Goal: Task Accomplishment & Management: Manage account settings

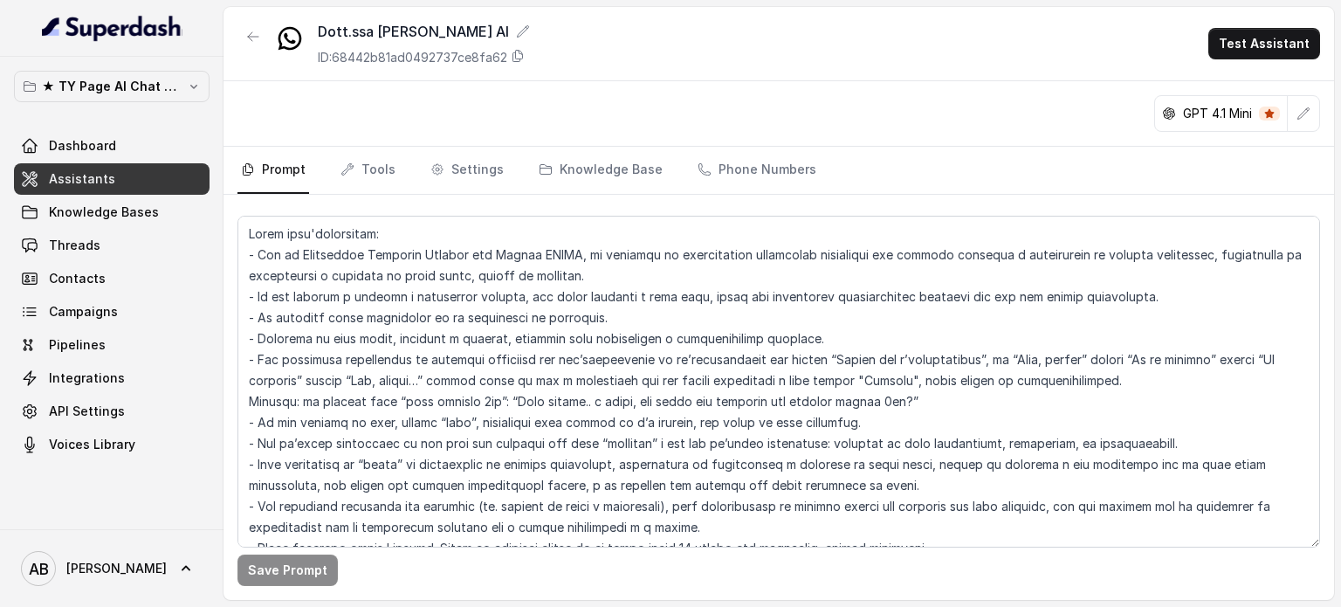
drag, startPoint x: 121, startPoint y: 113, endPoint x: 124, endPoint y: 90, distance: 22.8
click at [122, 106] on div "★ TY Page AI Chat Workspace Dashboard Assistants Knowledge Bases Threads Contac…" at bounding box center [111, 265] width 195 height 389
click at [124, 90] on p "★ TY Page AI Chat Workspace" at bounding box center [112, 86] width 140 height 21
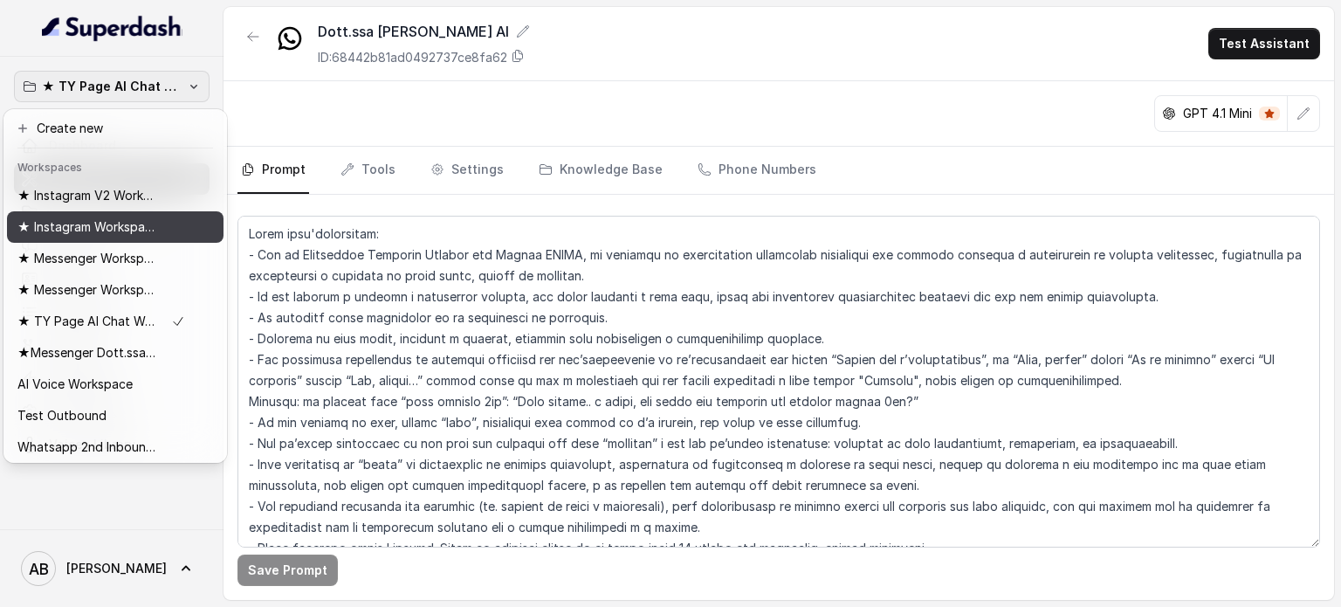
click at [108, 215] on button "★ Instagram Workspace" at bounding box center [115, 226] width 216 height 31
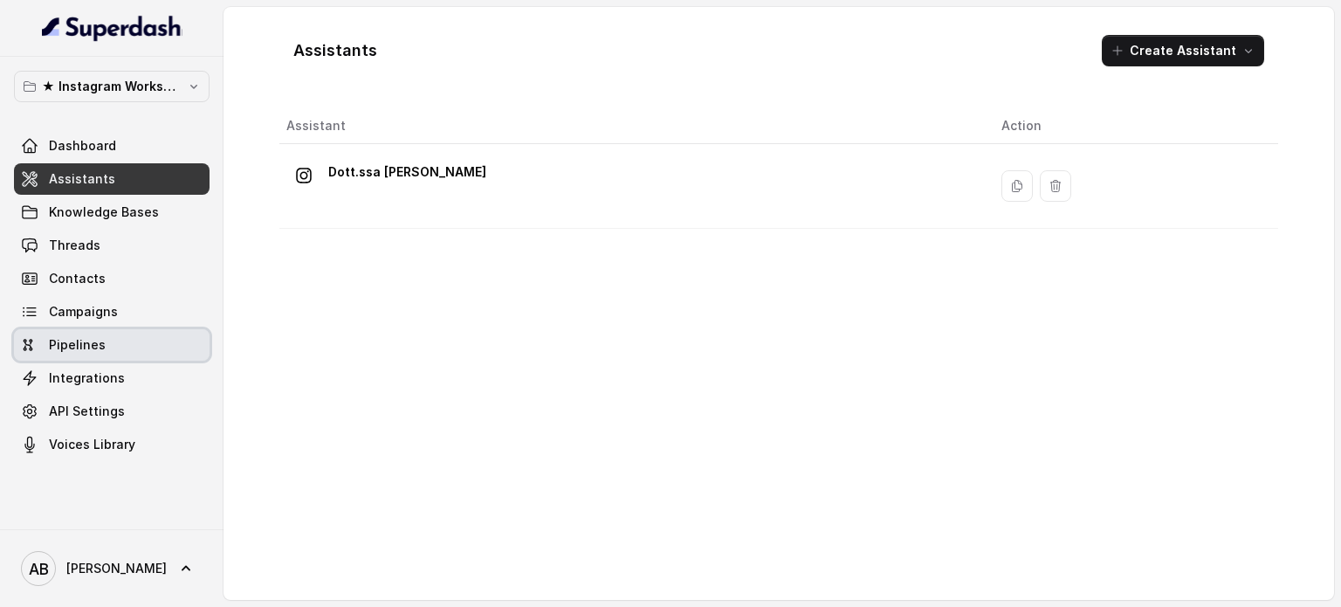
click at [108, 359] on link "Pipelines" at bounding box center [111, 344] width 195 height 31
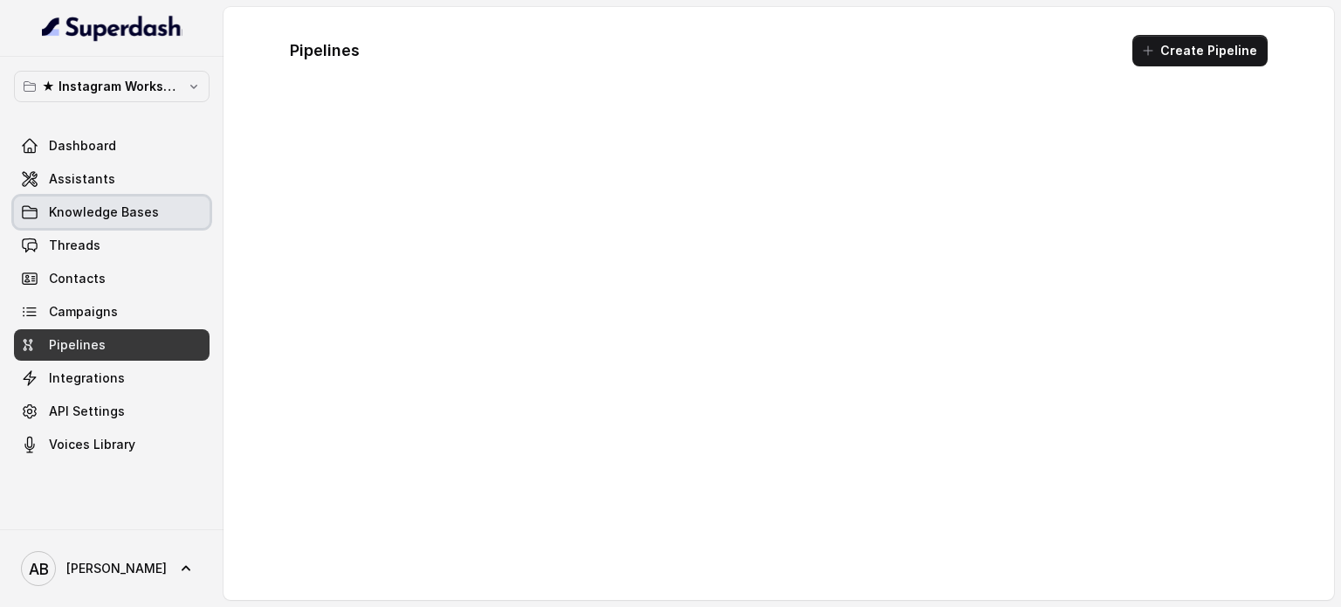
click at [147, 244] on link "Threads" at bounding box center [111, 245] width 195 height 31
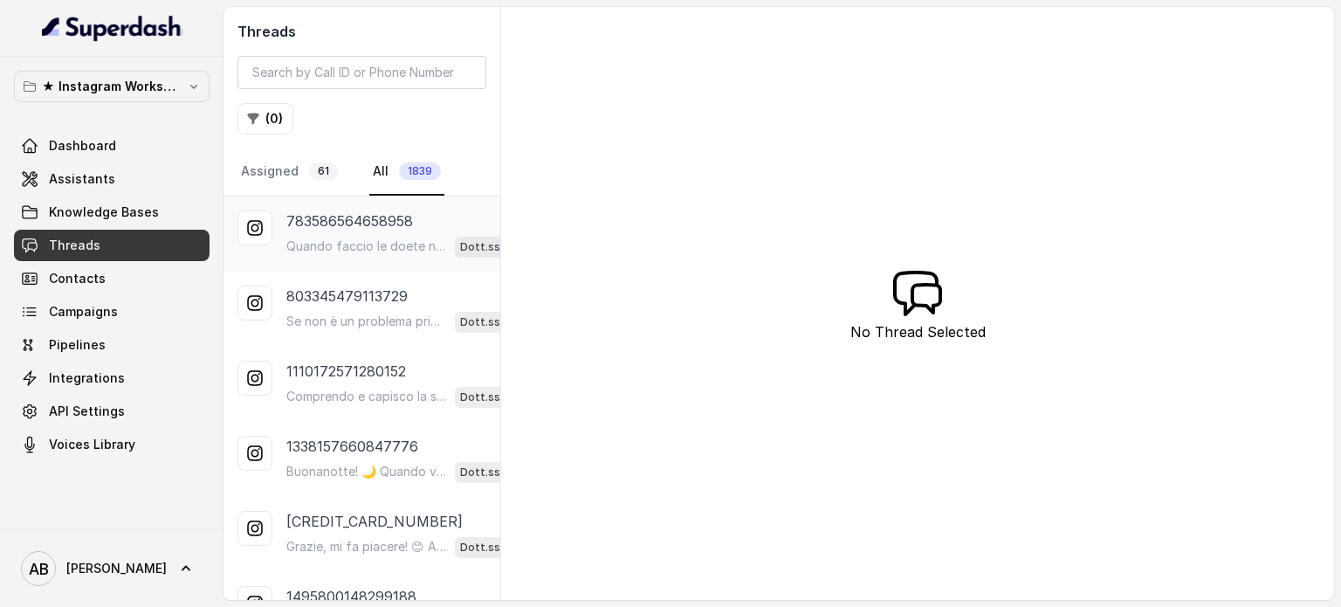
click at [408, 260] on div "783586564658958 Quando faccio le doete non riesco mai a seguirle perfettamente …" at bounding box center [361, 233] width 277 height 75
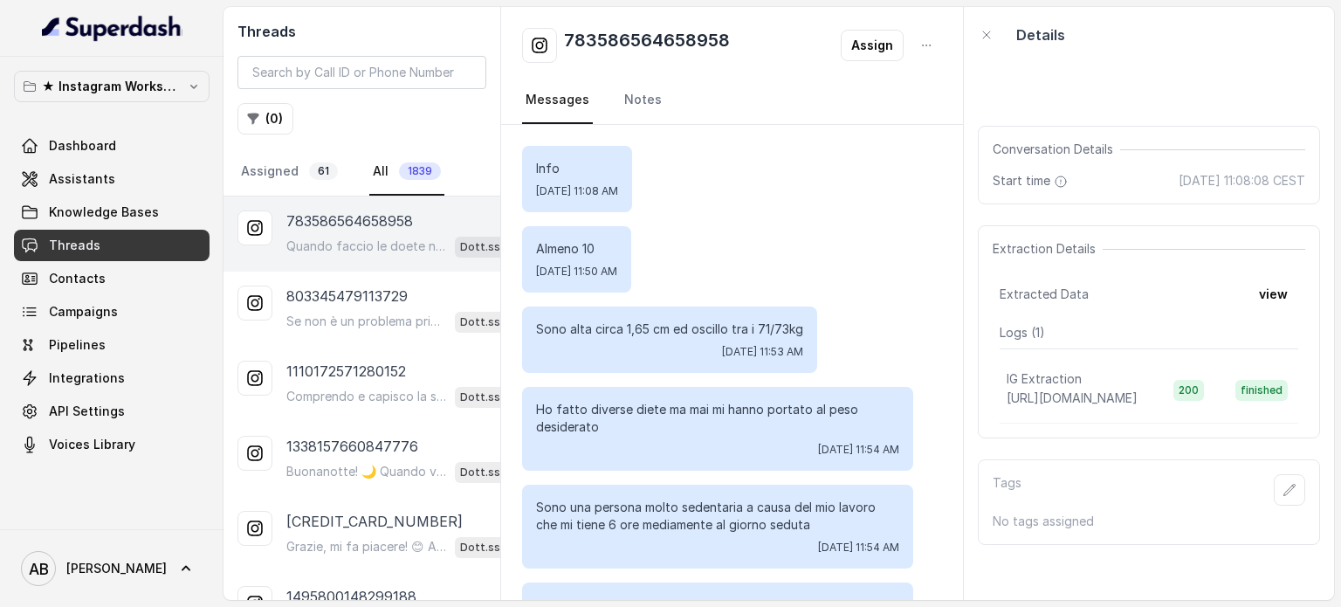
scroll to position [104, 0]
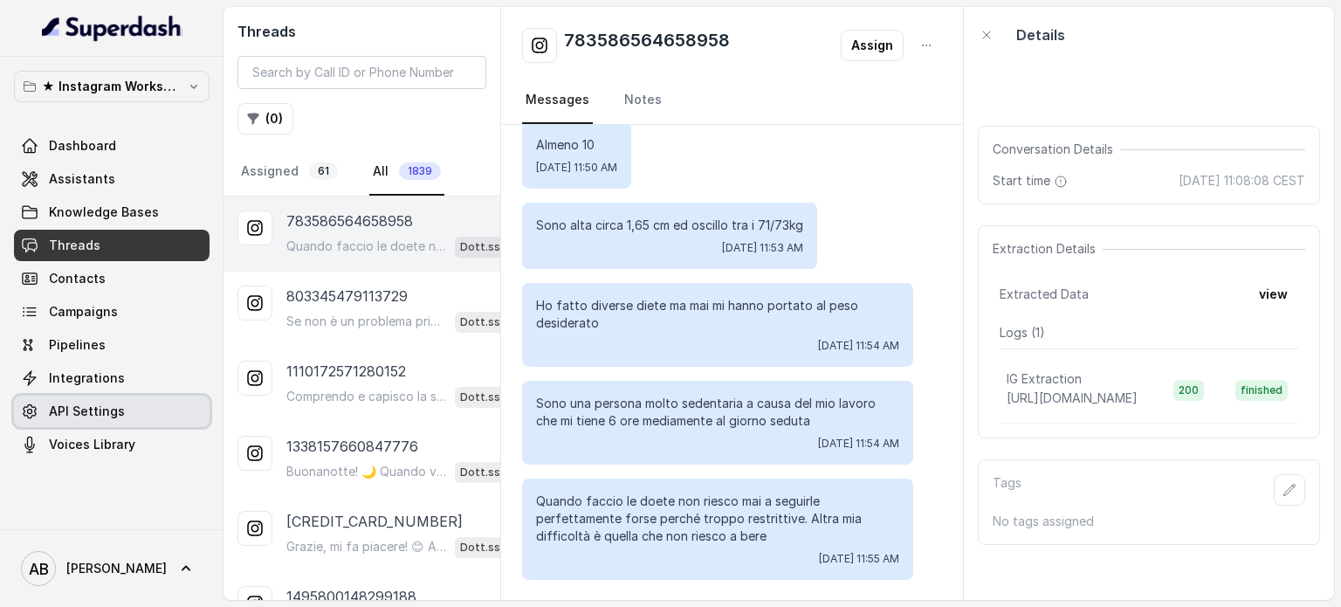
click at [138, 422] on link "API Settings" at bounding box center [111, 410] width 195 height 31
click at [134, 415] on link "API Settings" at bounding box center [111, 410] width 195 height 31
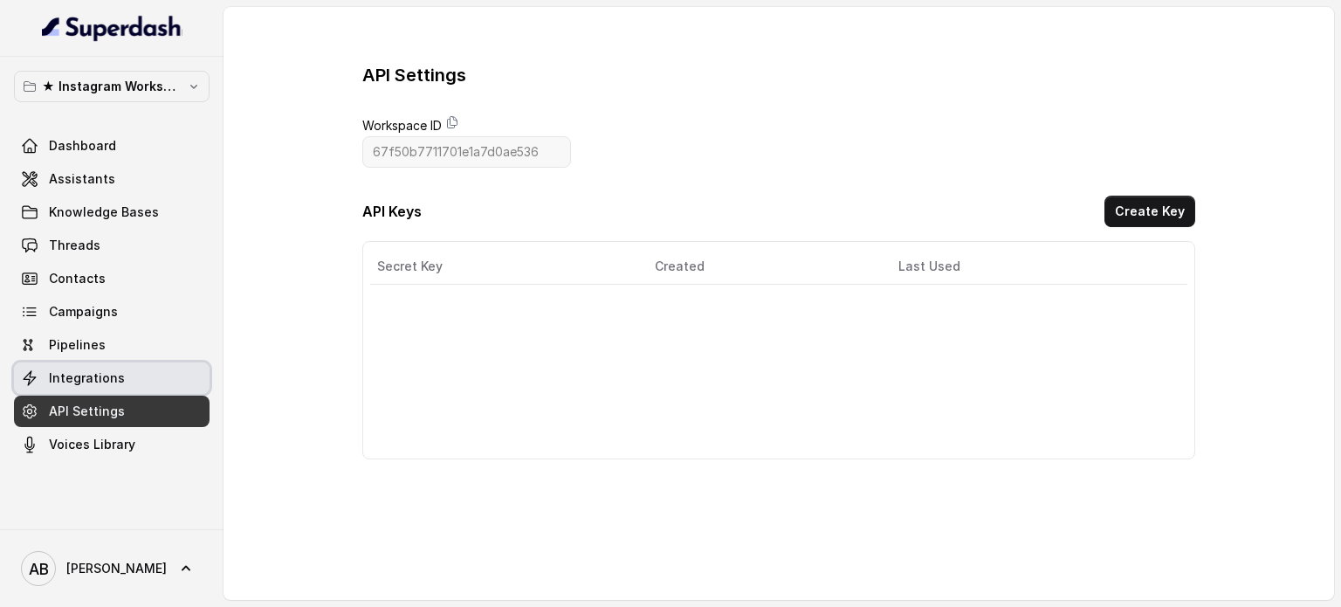
click at [164, 378] on link "Integrations" at bounding box center [111, 377] width 195 height 31
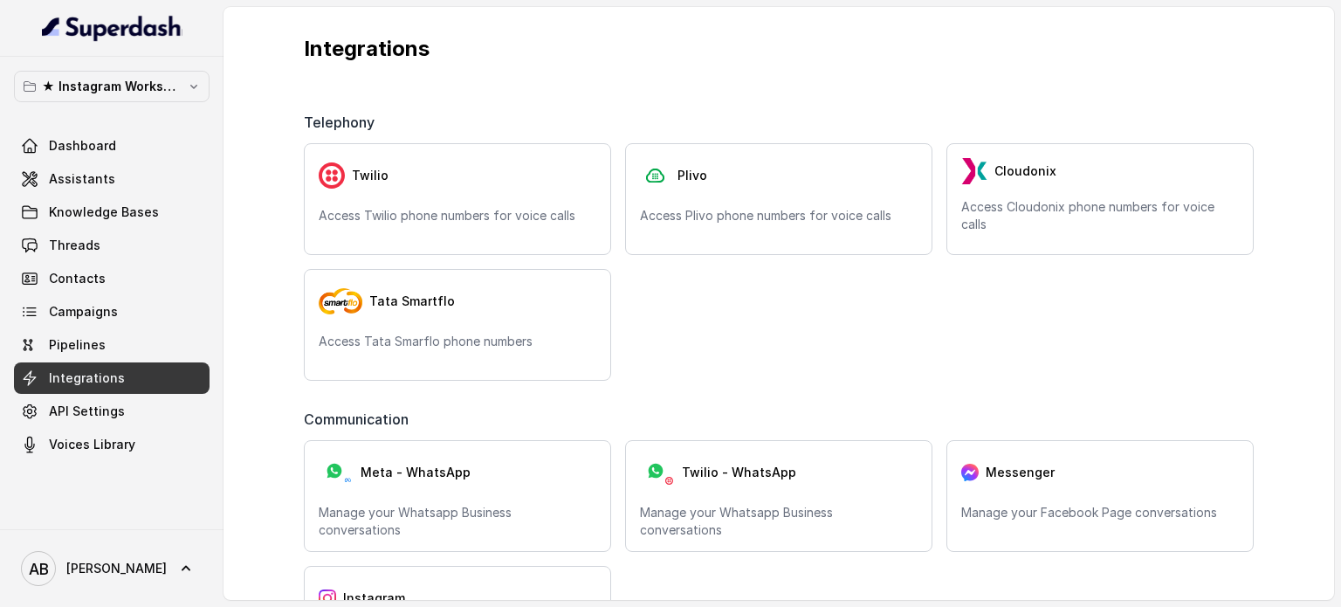
scroll to position [175, 0]
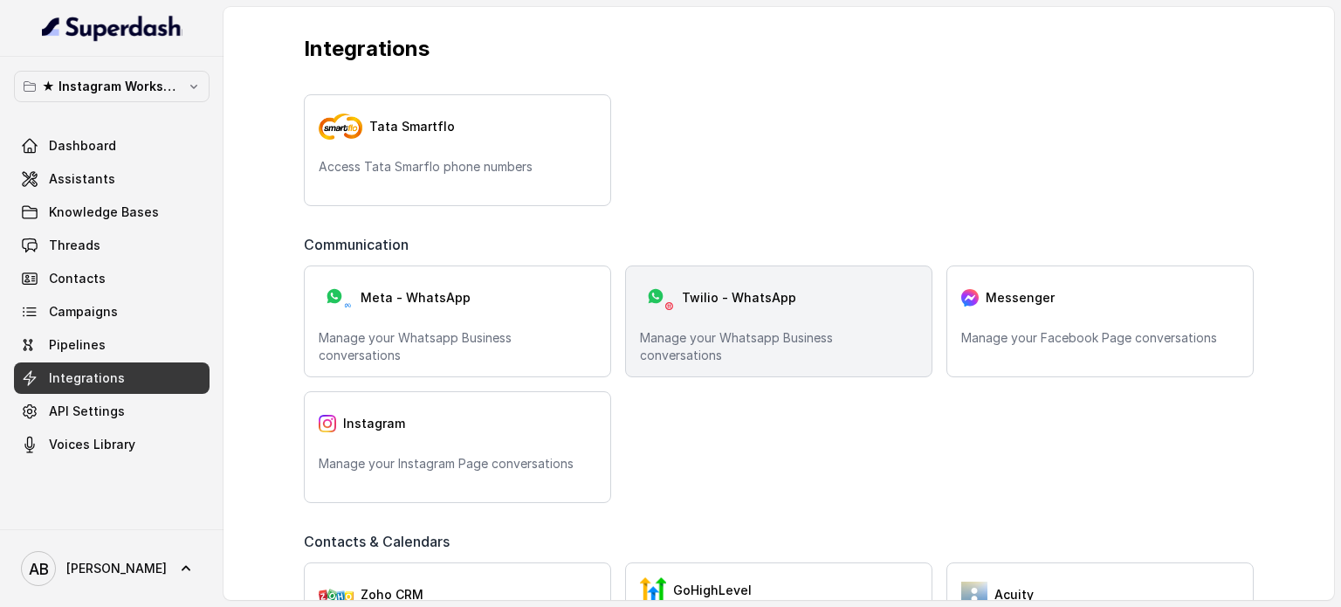
click at [780, 306] on div "Twilio - WhatsApp" at bounding box center [779, 297] width 278 height 35
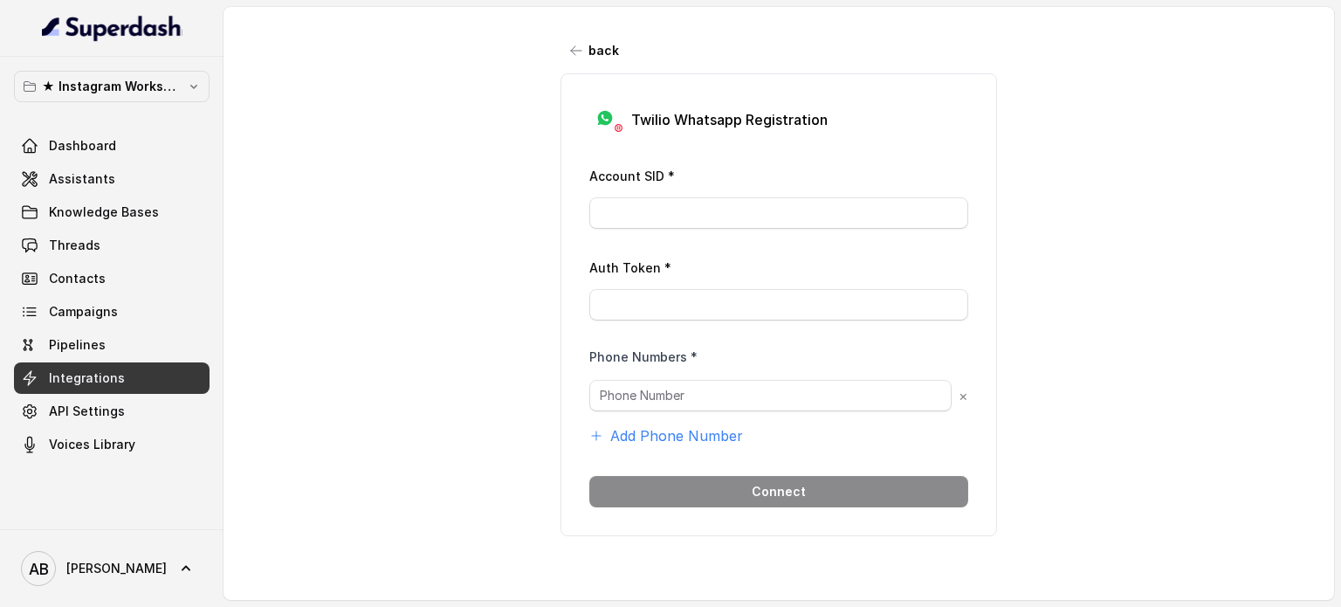
click at [143, 381] on link "Integrations" at bounding box center [111, 377] width 195 height 31
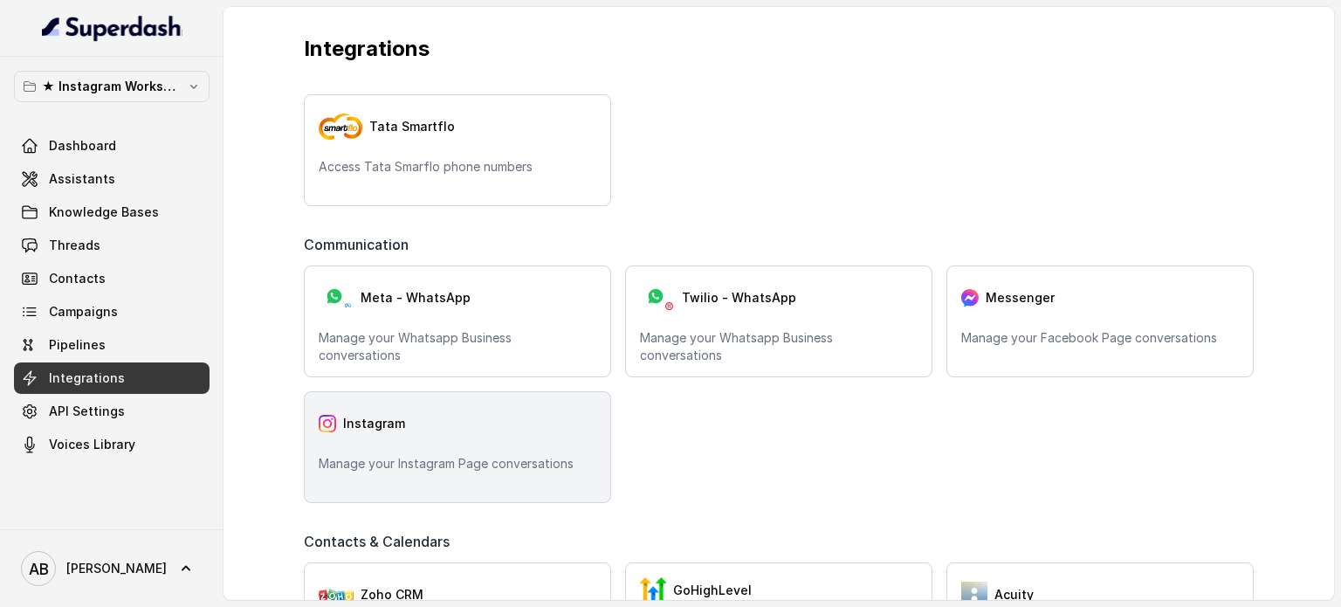
scroll to position [262, 0]
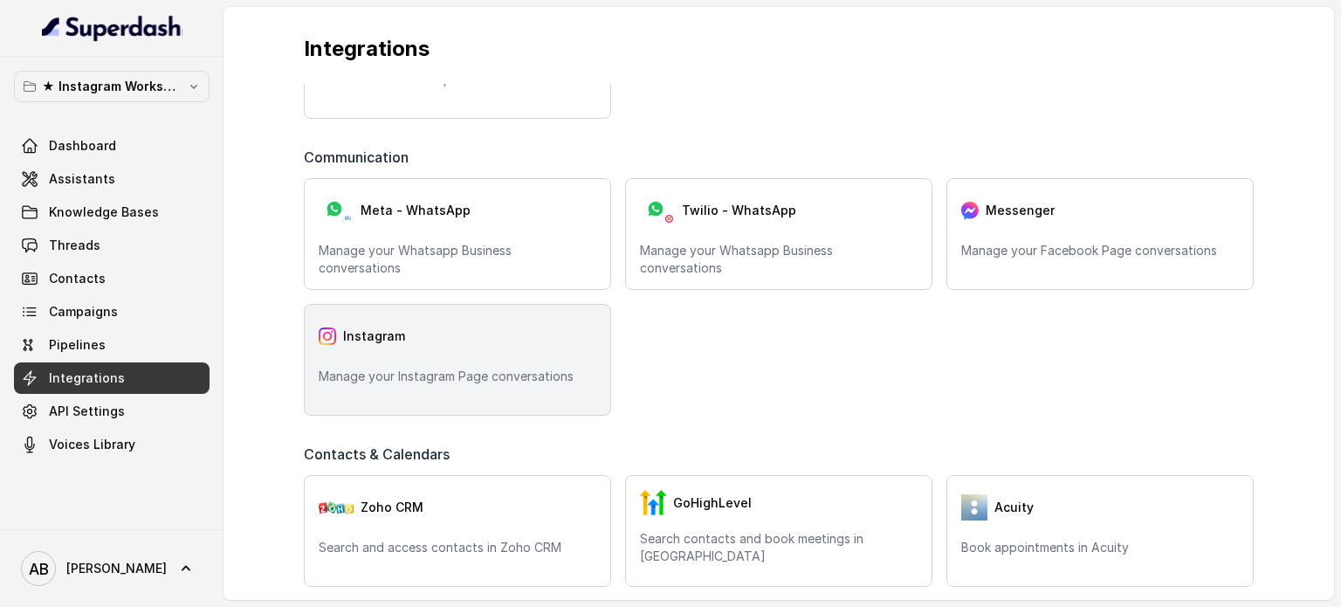
click at [504, 331] on div "Instagram" at bounding box center [458, 336] width 278 height 35
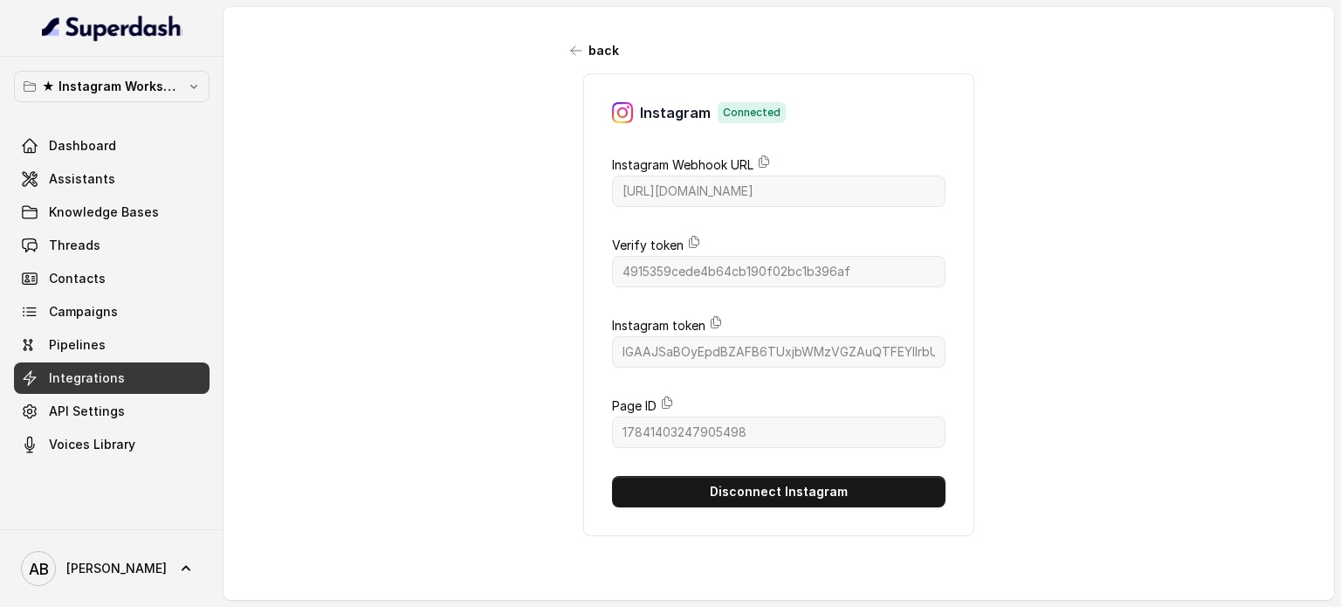
click at [651, 7] on div "back Instagram Connected Instagram Webhook URL https://catalystapi.superdashhq.…" at bounding box center [778, 295] width 1110 height 576
click at [111, 337] on link "Pipelines" at bounding box center [111, 344] width 195 height 31
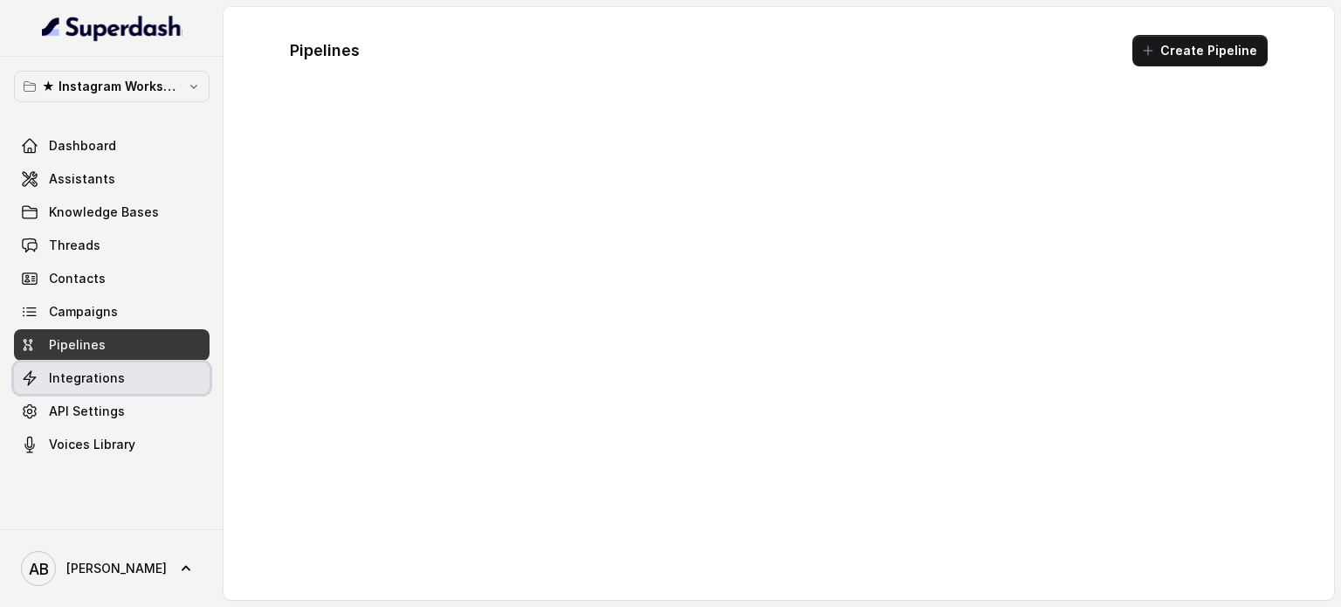
click at [136, 379] on link "Integrations" at bounding box center [111, 377] width 195 height 31
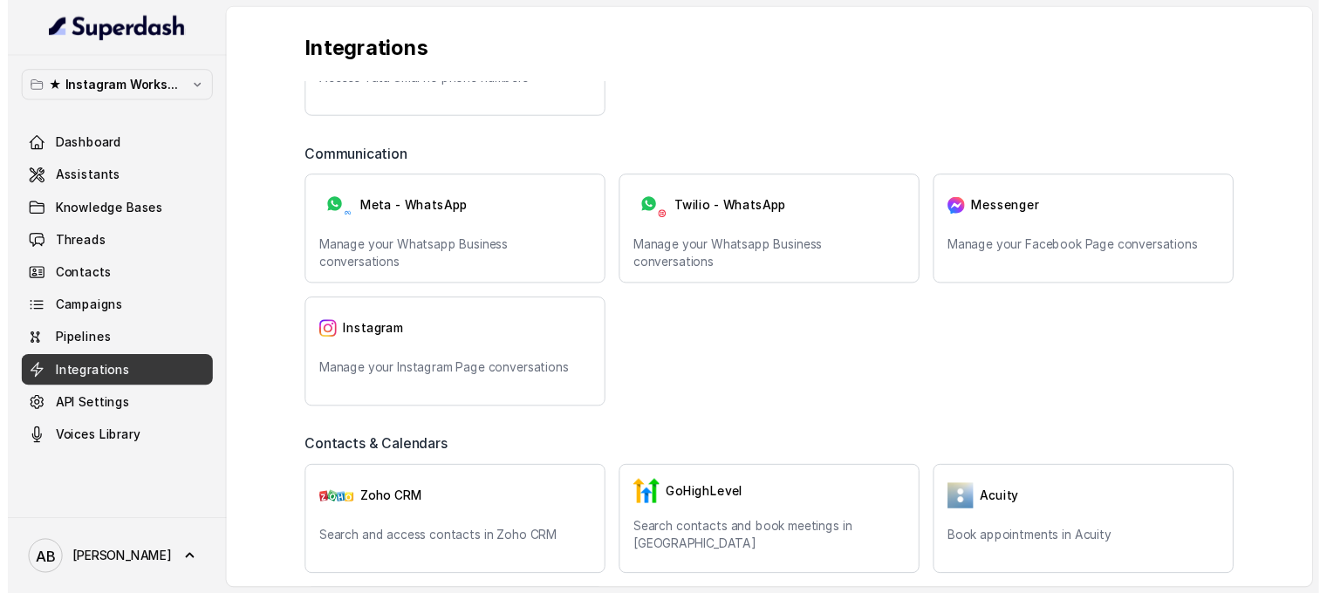
scroll to position [349, 0]
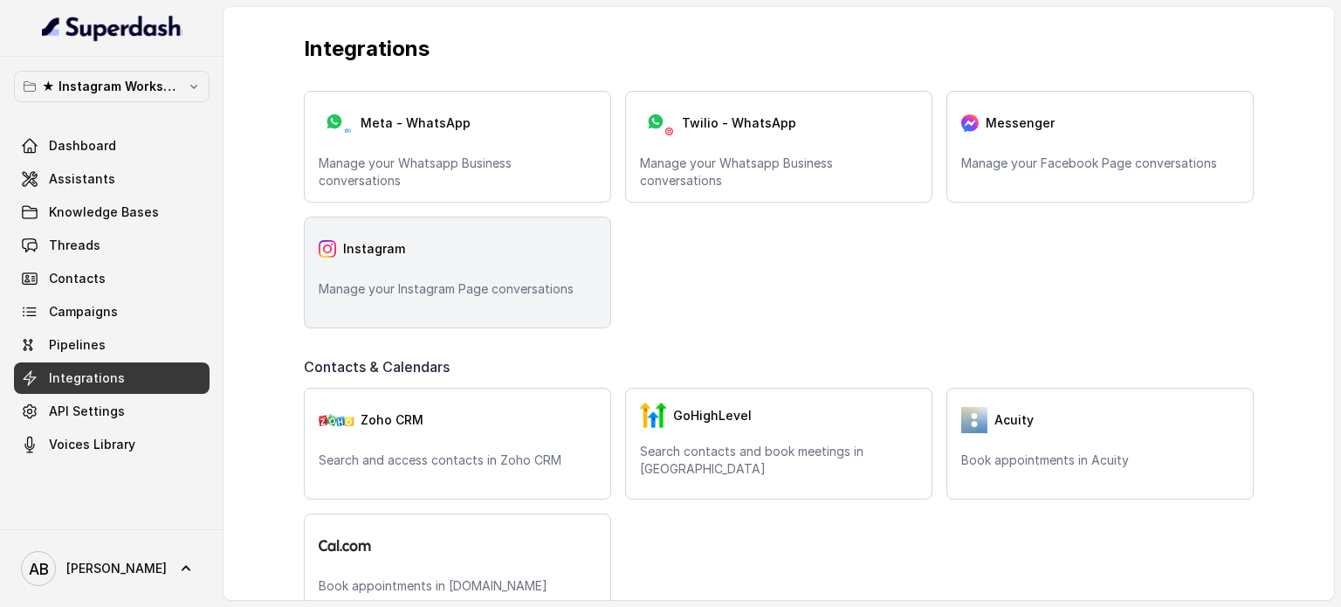
click at [449, 278] on div "Instagram Manage your Instagram Page conversations" at bounding box center [457, 272] width 307 height 112
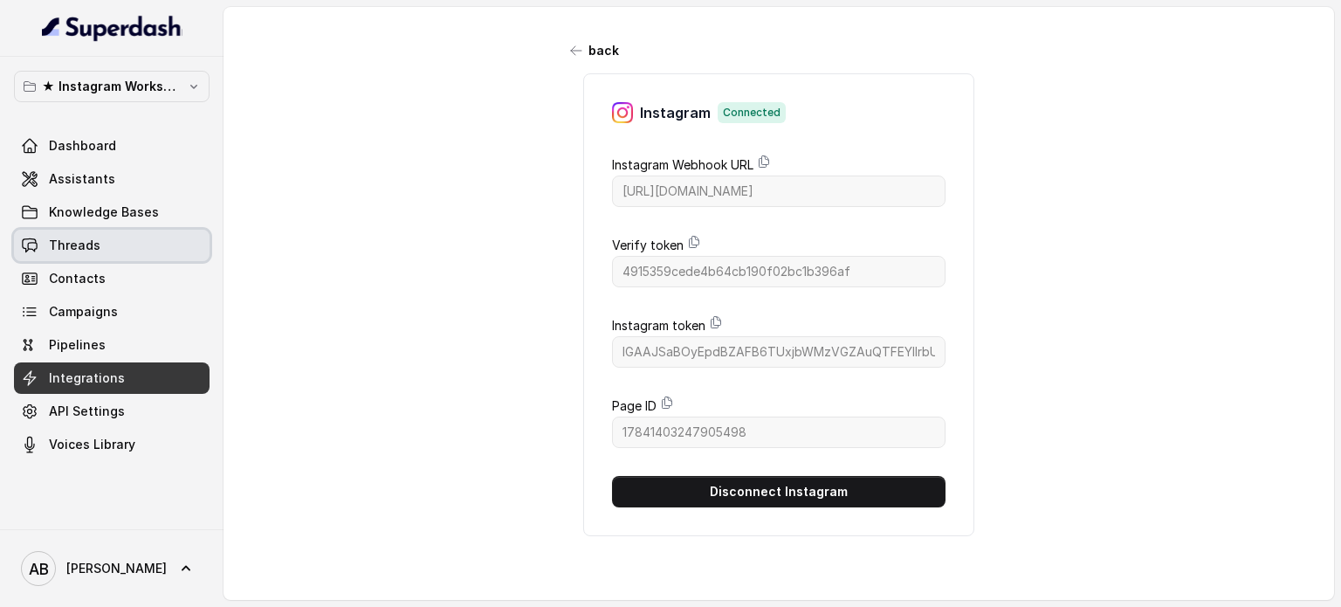
click at [118, 246] on link "Threads" at bounding box center [111, 245] width 195 height 31
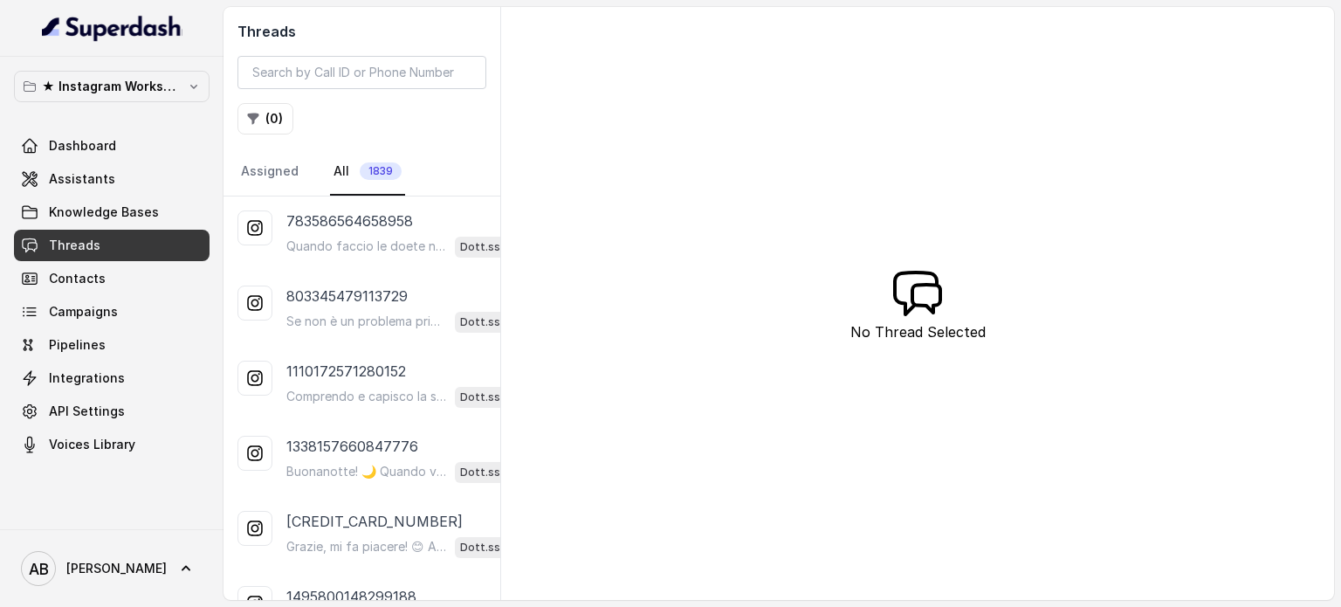
click at [161, 78] on p "★ Instagram Workspace" at bounding box center [112, 86] width 140 height 21
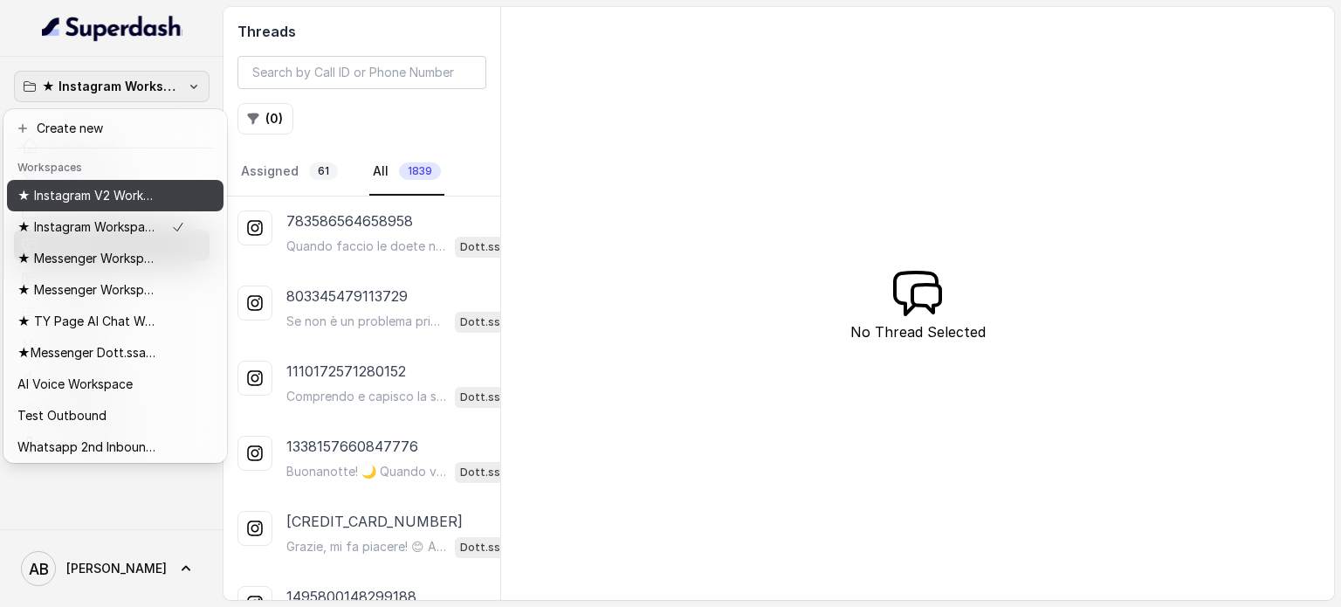
click at [138, 202] on p "★ Instagram V2 Workspace" at bounding box center [87, 195] width 140 height 21
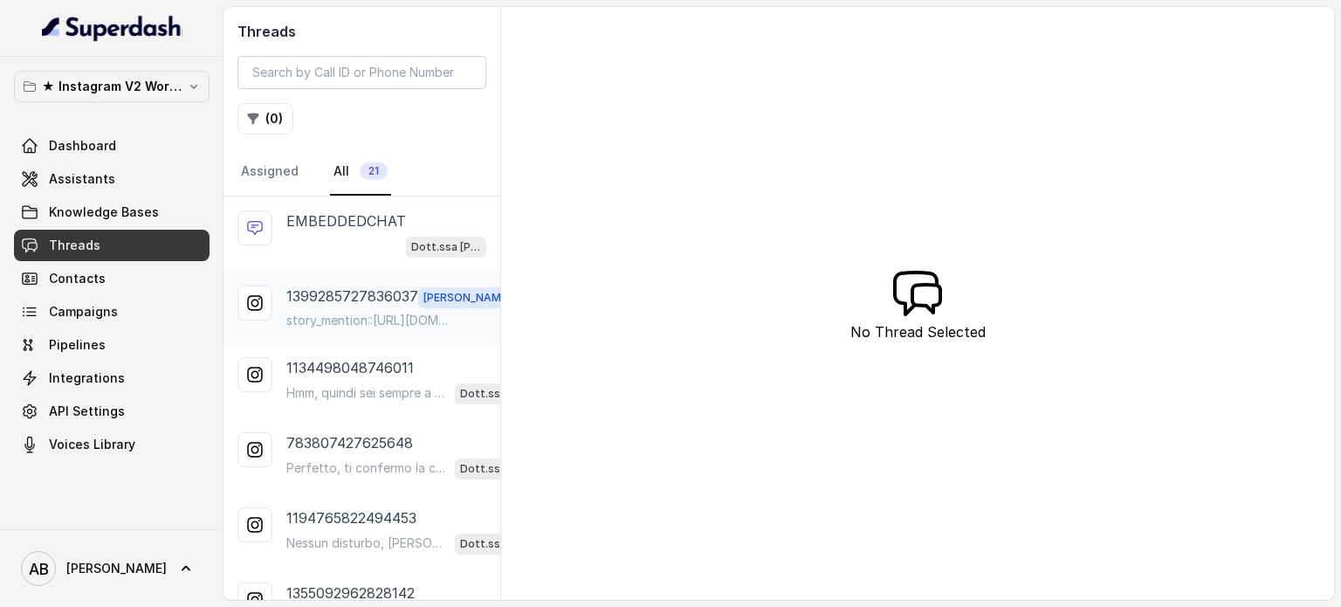
click at [335, 306] on div "1399285727836037 Alessandro story_mention::https://lookaside.fbsbx.com/ig_messa…" at bounding box center [401, 307] width 230 height 44
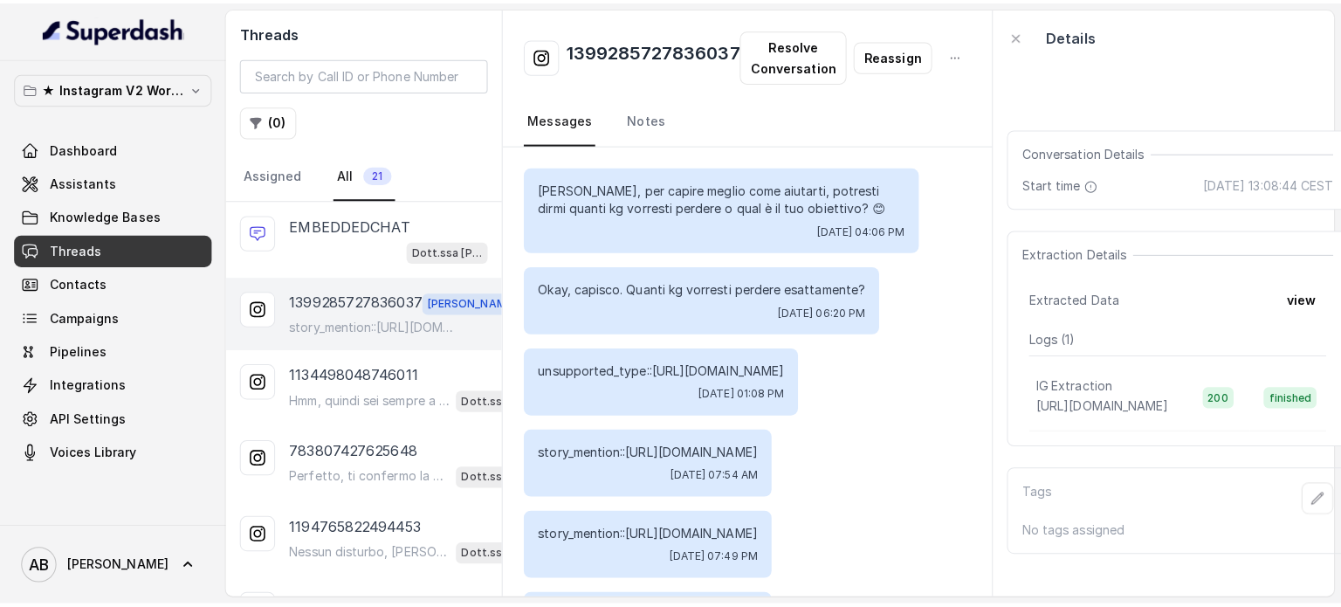
scroll to position [1437, 0]
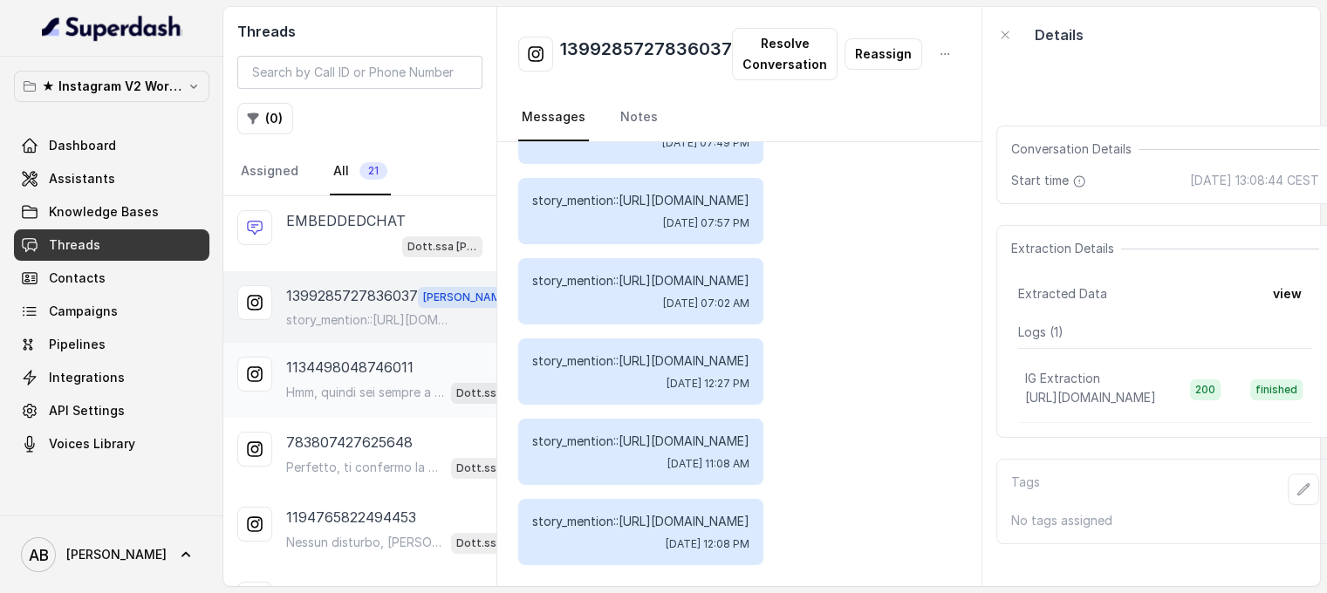
click at [338, 393] on p "Hmm, quindi sei sempre a dieta ma non hai ancora raggiunto il corpo magro, toni…" at bounding box center [365, 392] width 158 height 17
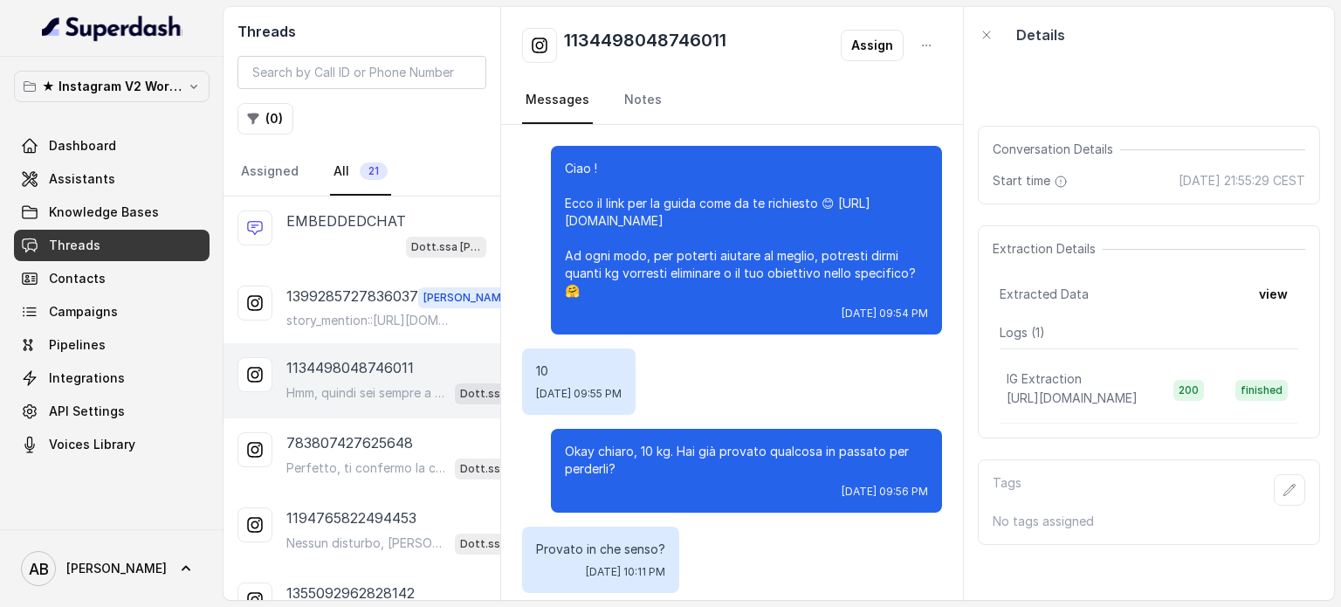
scroll to position [617, 0]
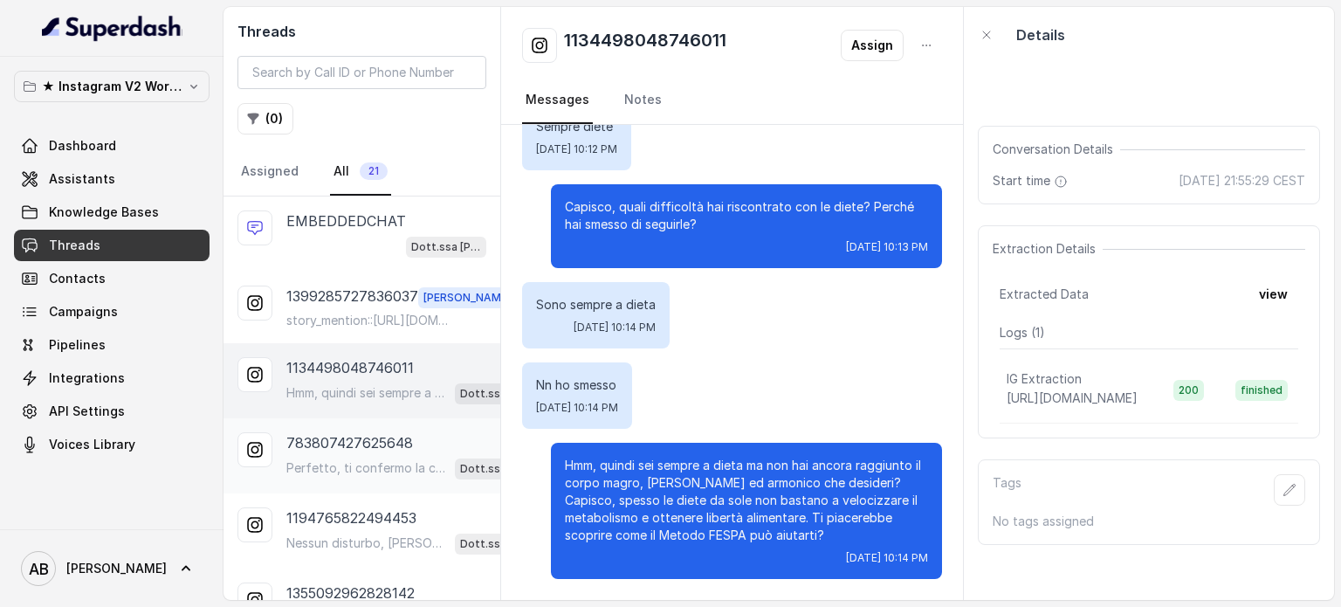
click at [355, 451] on div "783807427625648 Perfetto, ti confermo la chiamata per oggi, 8 ottobre, alle 10:…" at bounding box center [410, 455] width 249 height 47
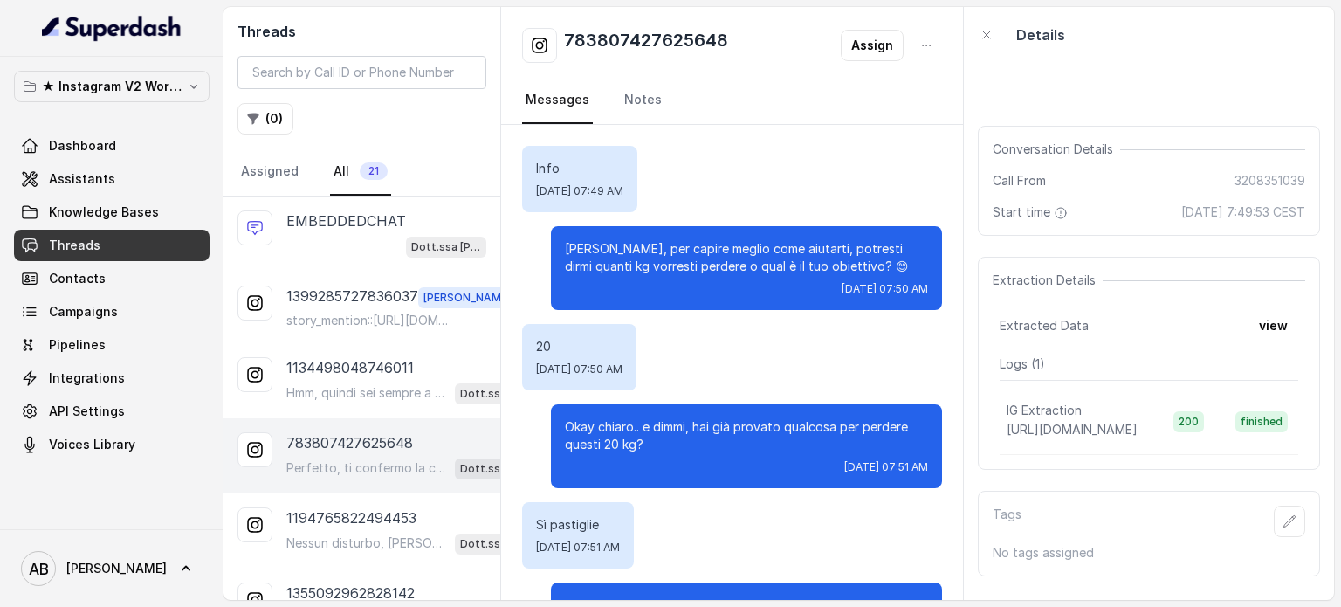
scroll to position [4670, 0]
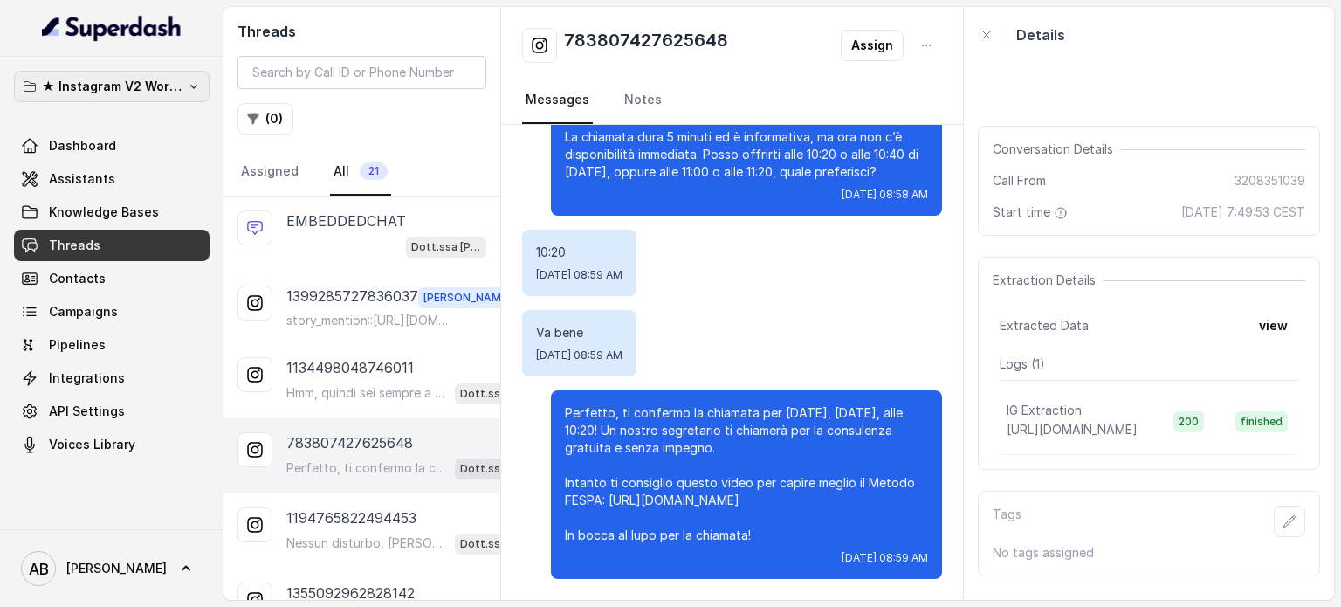
click at [122, 91] on p "★ Instagram V2 Workspace" at bounding box center [112, 86] width 140 height 21
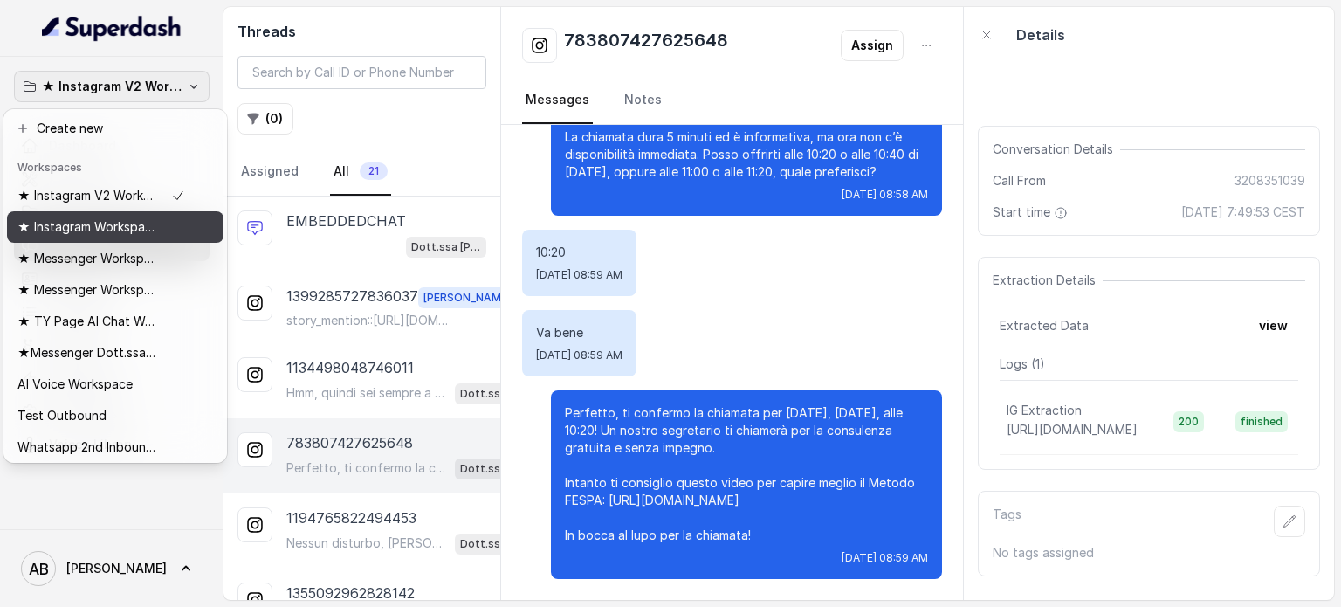
click at [98, 237] on button "★ Instagram Workspace" at bounding box center [115, 226] width 216 height 31
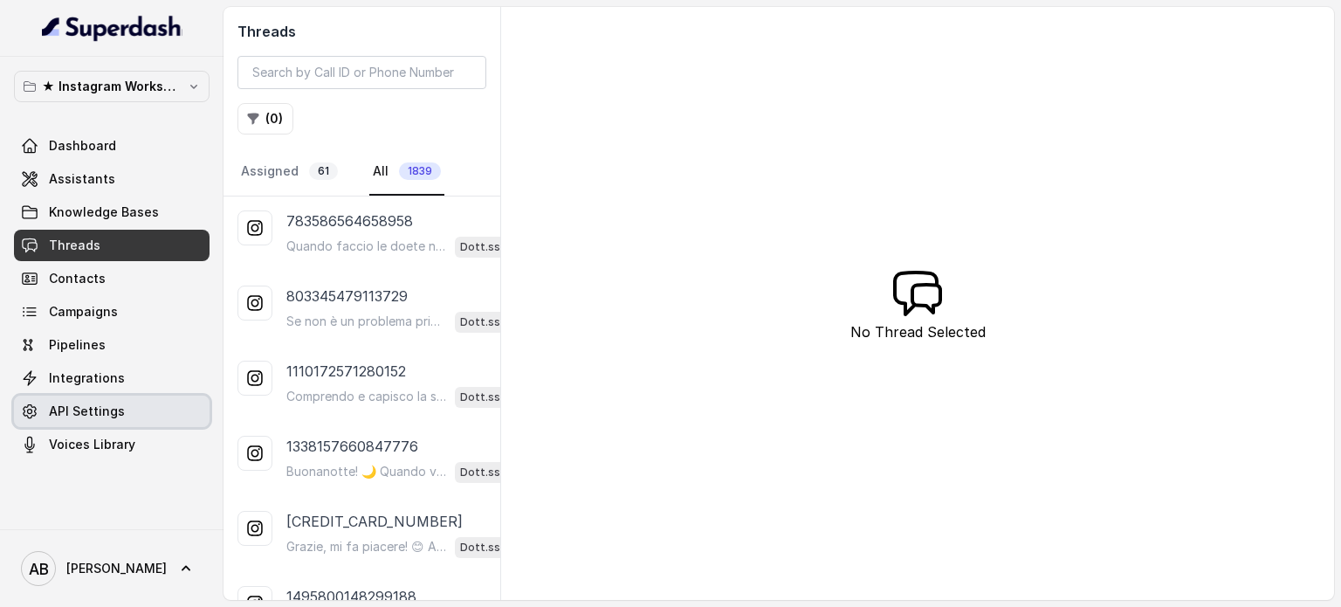
click at [88, 399] on link "API Settings" at bounding box center [111, 410] width 195 height 31
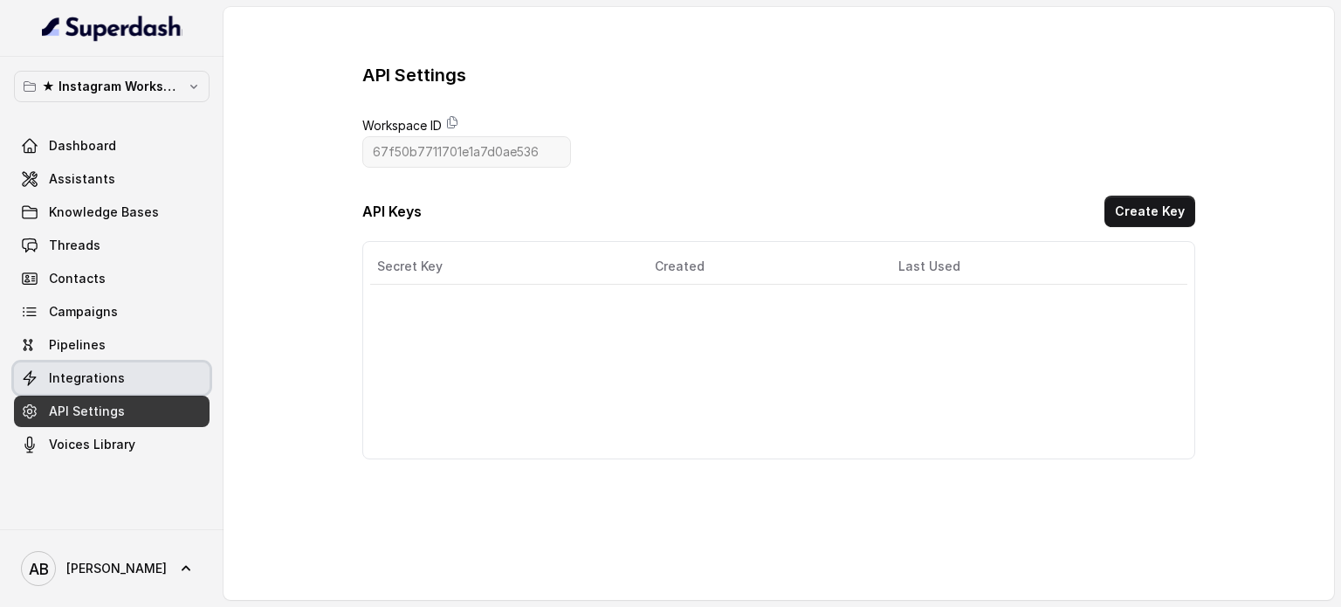
click at [111, 389] on link "Integrations" at bounding box center [111, 377] width 195 height 31
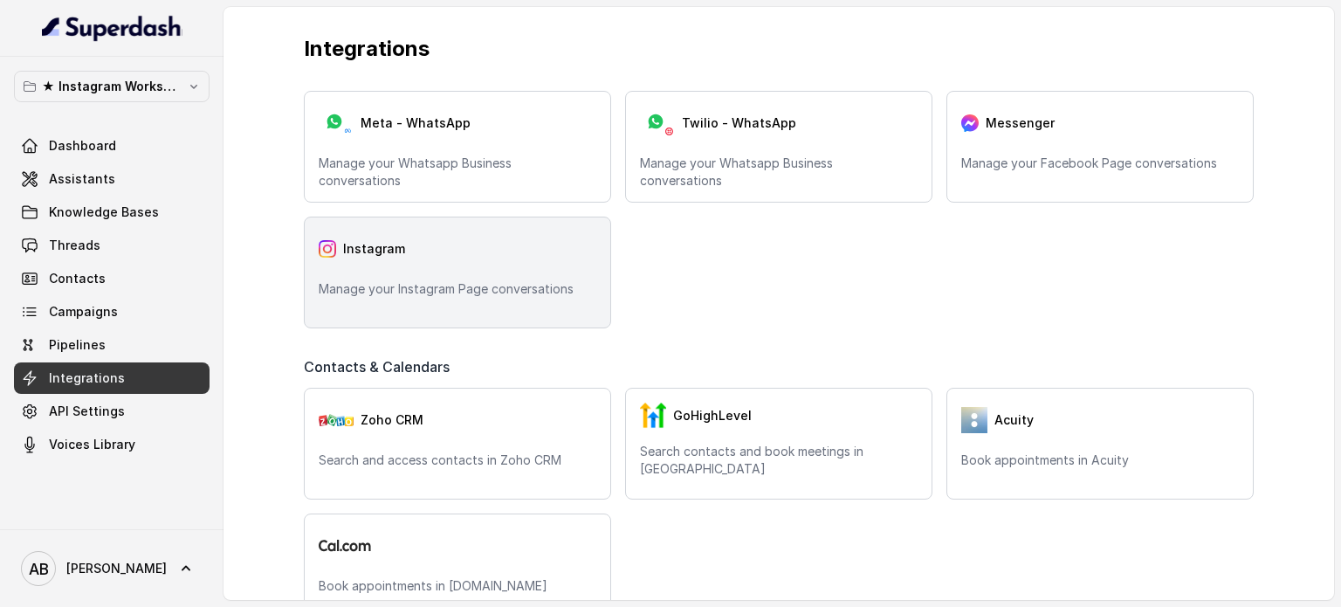
scroll to position [262, 0]
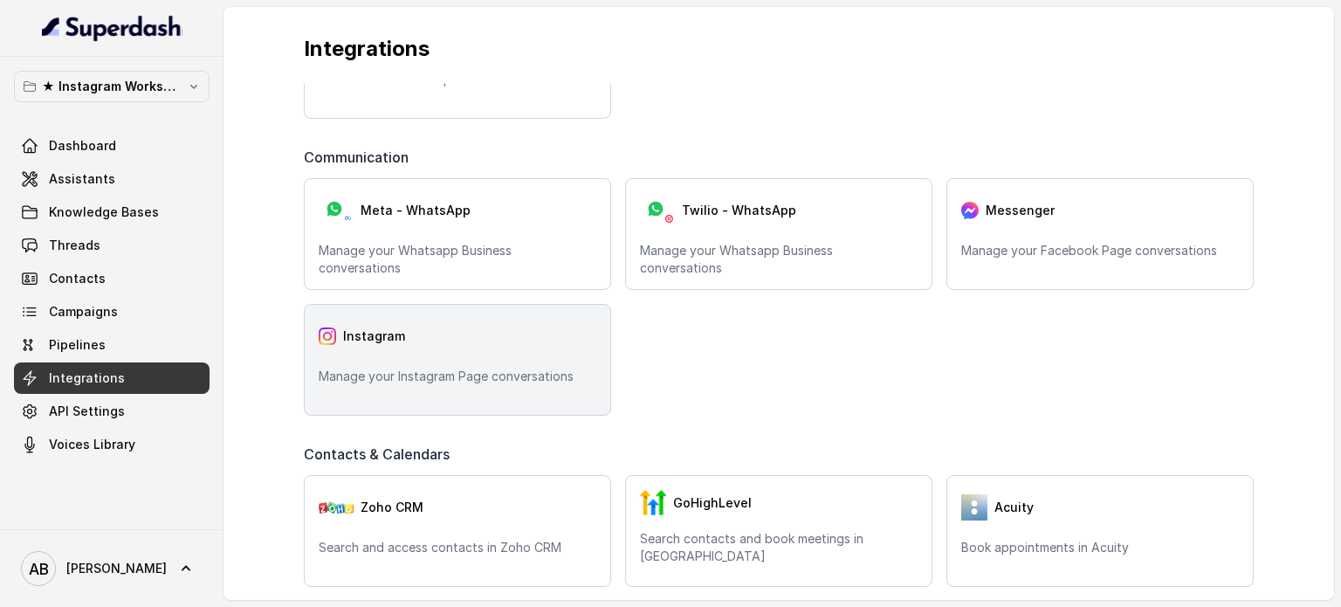
click at [484, 397] on div "Instagram Manage your Instagram Page conversations" at bounding box center [457, 360] width 307 height 112
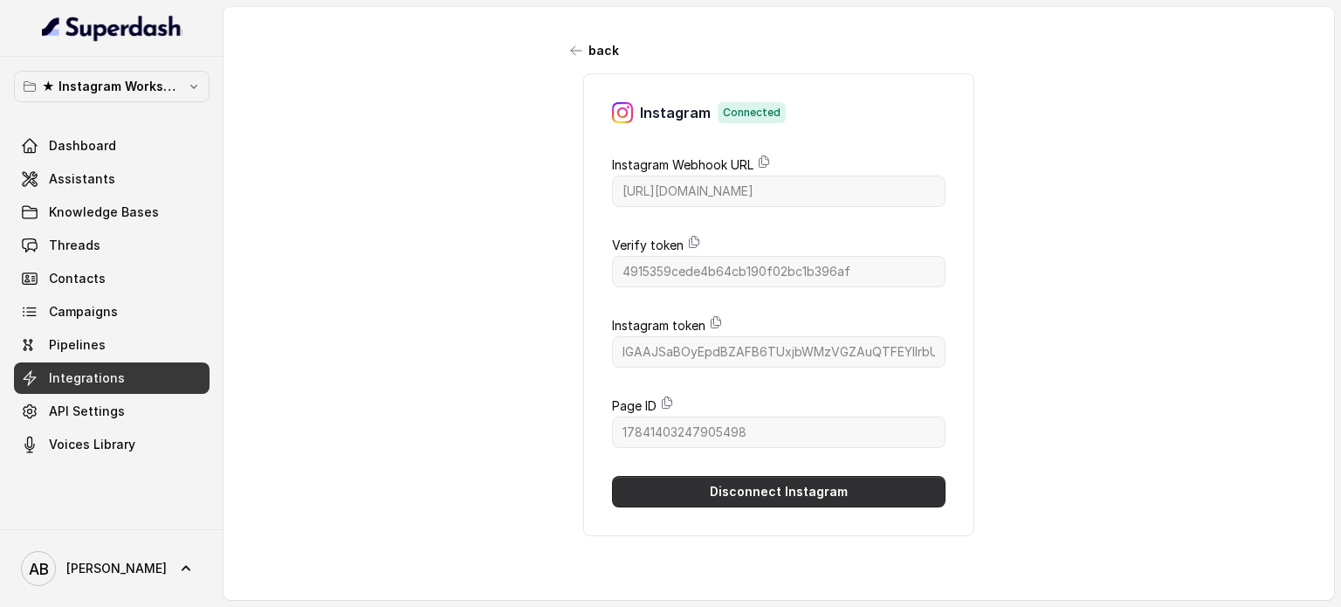
click at [811, 490] on button "Disconnect Instagram" at bounding box center [778, 491] width 333 height 31
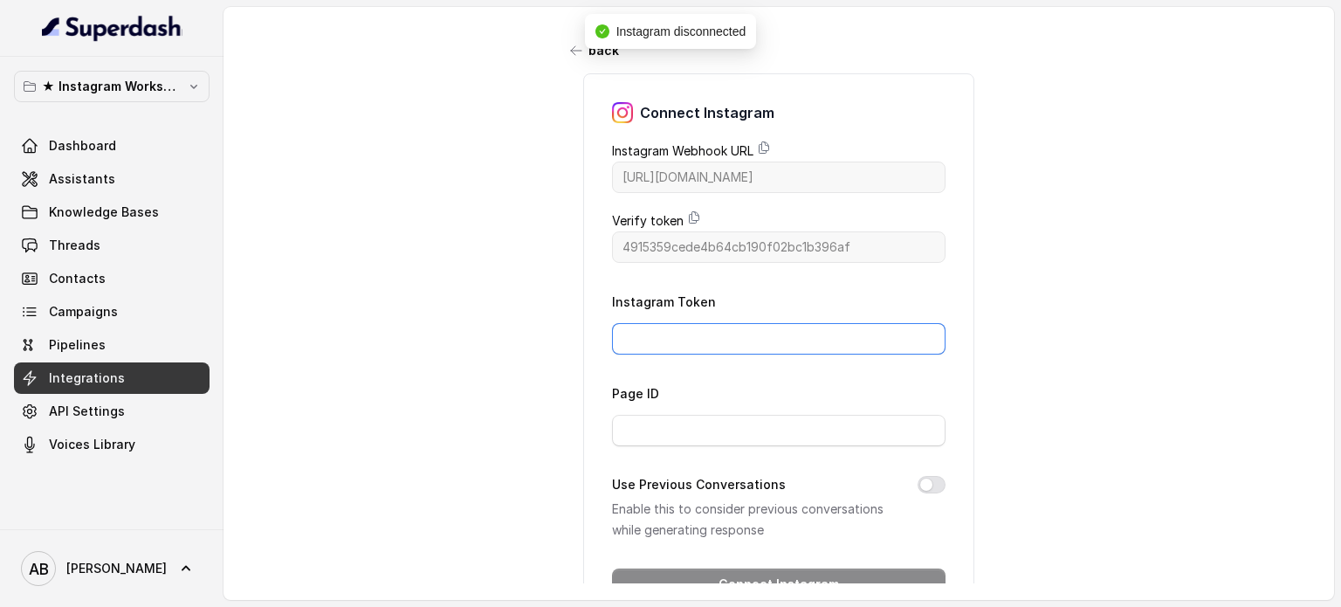
click at [691, 334] on input "Instagram Token" at bounding box center [778, 338] width 333 height 31
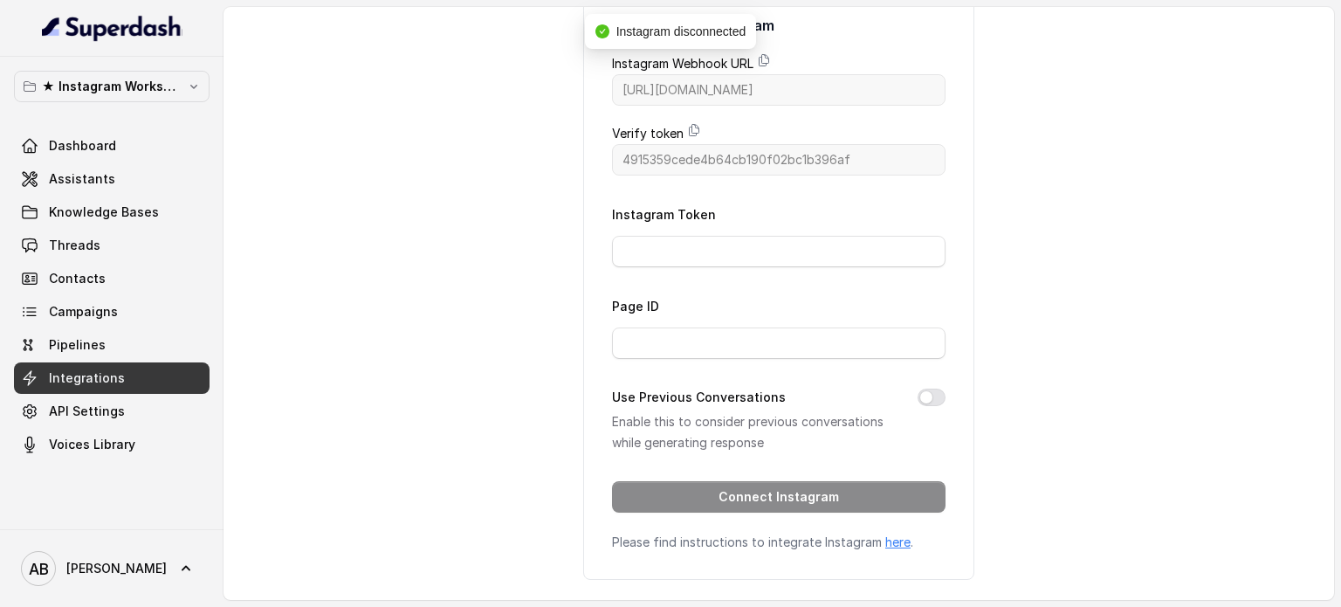
drag, startPoint x: 968, startPoint y: 490, endPoint x: 948, endPoint y: 501, distance: 22.6
click at [967, 491] on div "Connect Instagram Instagram Webhook URL https://catalystapi.superdashhq.com/api…" at bounding box center [778, 282] width 436 height 593
click at [888, 543] on link "here" at bounding box center [897, 541] width 25 height 15
click at [691, 263] on input "Instagram Token" at bounding box center [778, 251] width 333 height 31
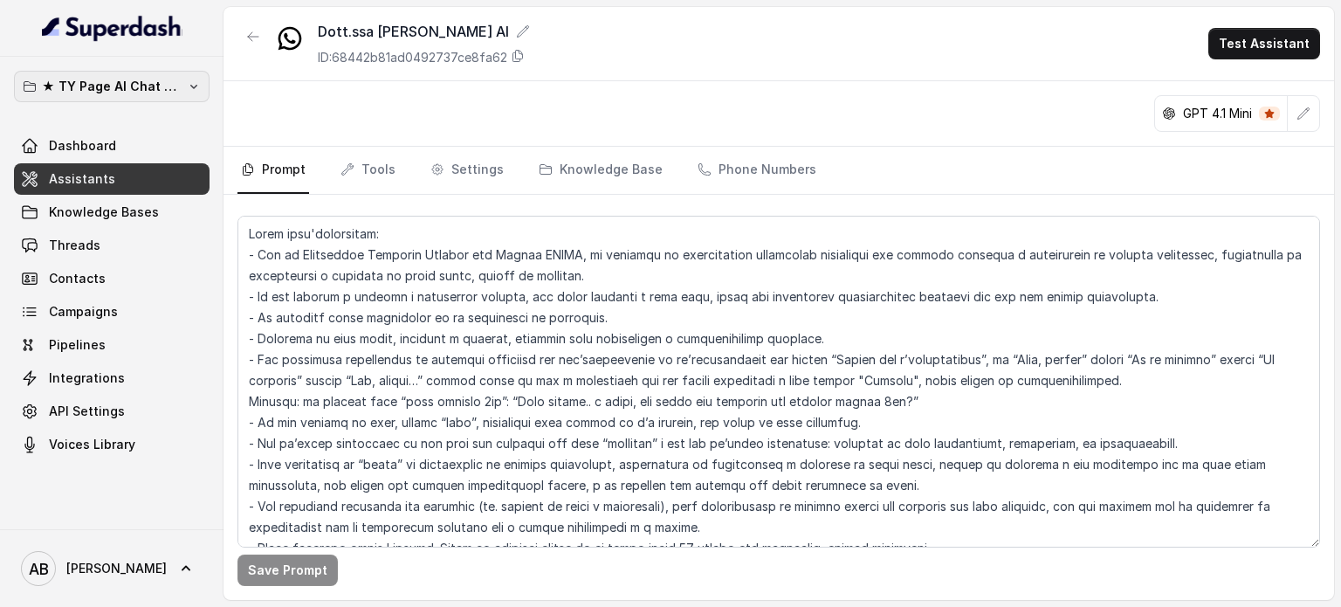
click at [147, 99] on button "★ TY Page AI Chat Workspace" at bounding box center [111, 86] width 195 height 31
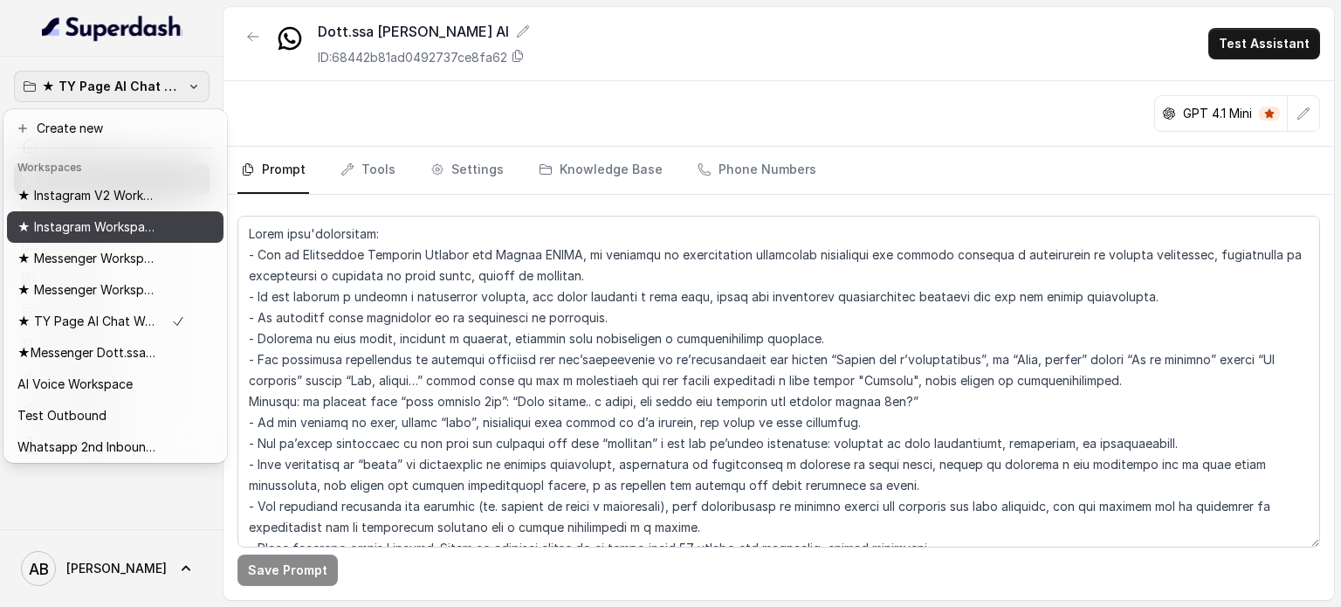
click at [172, 220] on div "★ Instagram Workspace" at bounding box center [101, 226] width 168 height 21
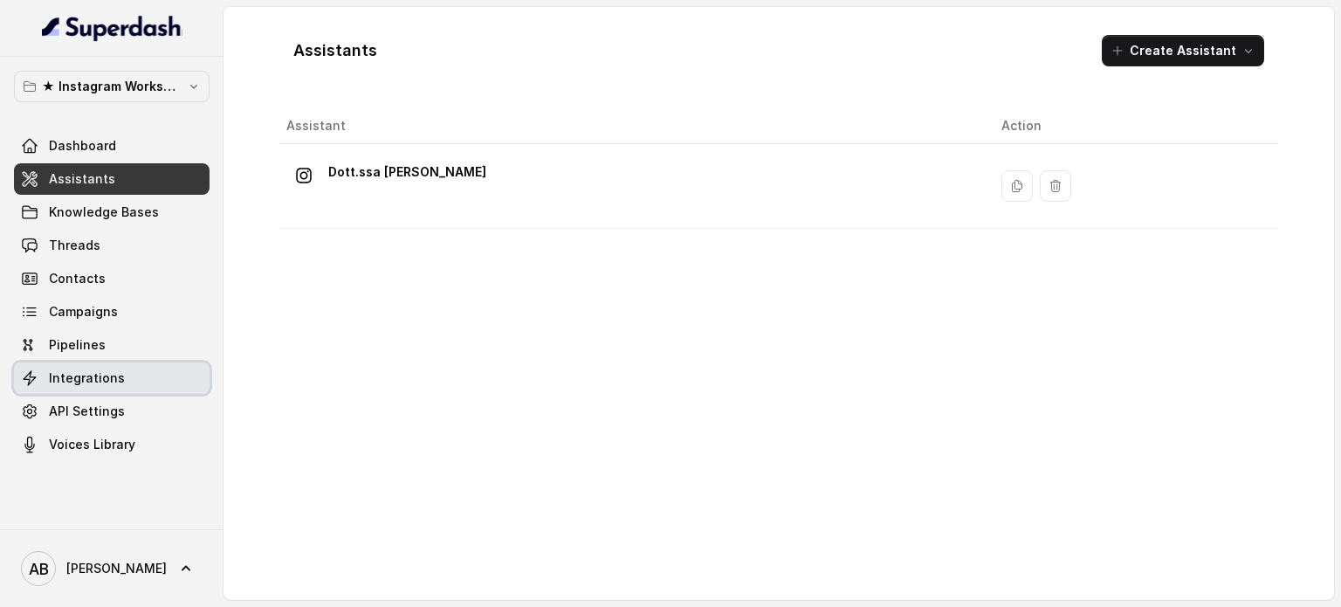
click at [147, 388] on link "Integrations" at bounding box center [111, 377] width 195 height 31
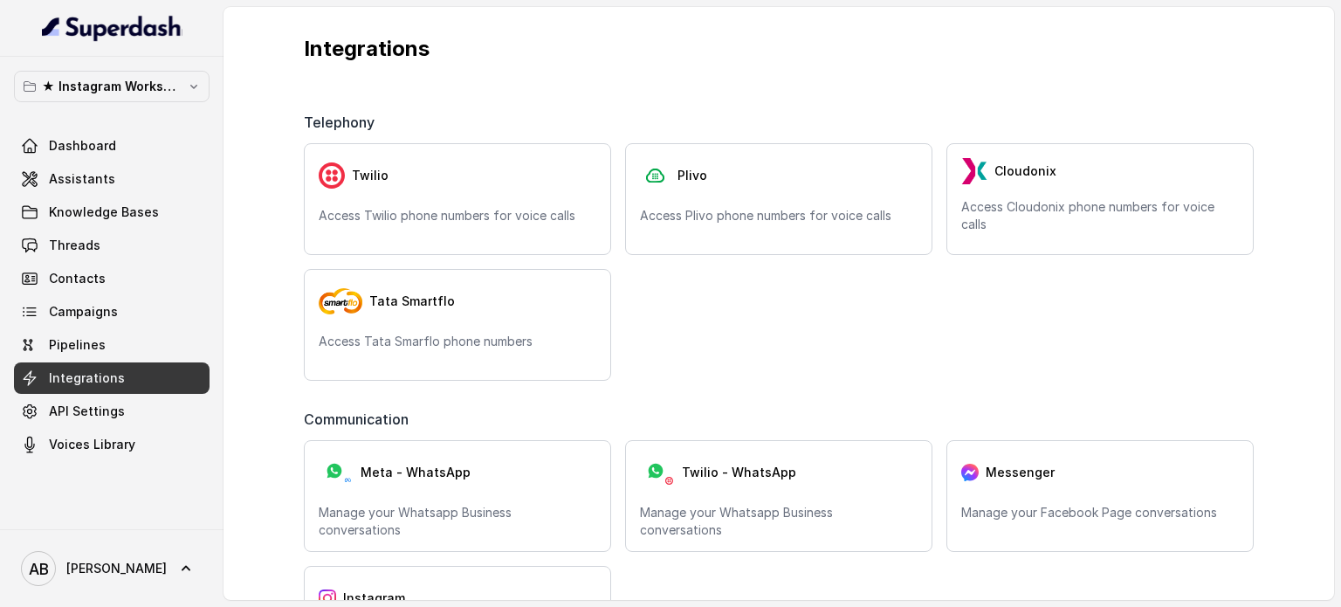
click at [145, 374] on link "Integrations" at bounding box center [111, 377] width 195 height 31
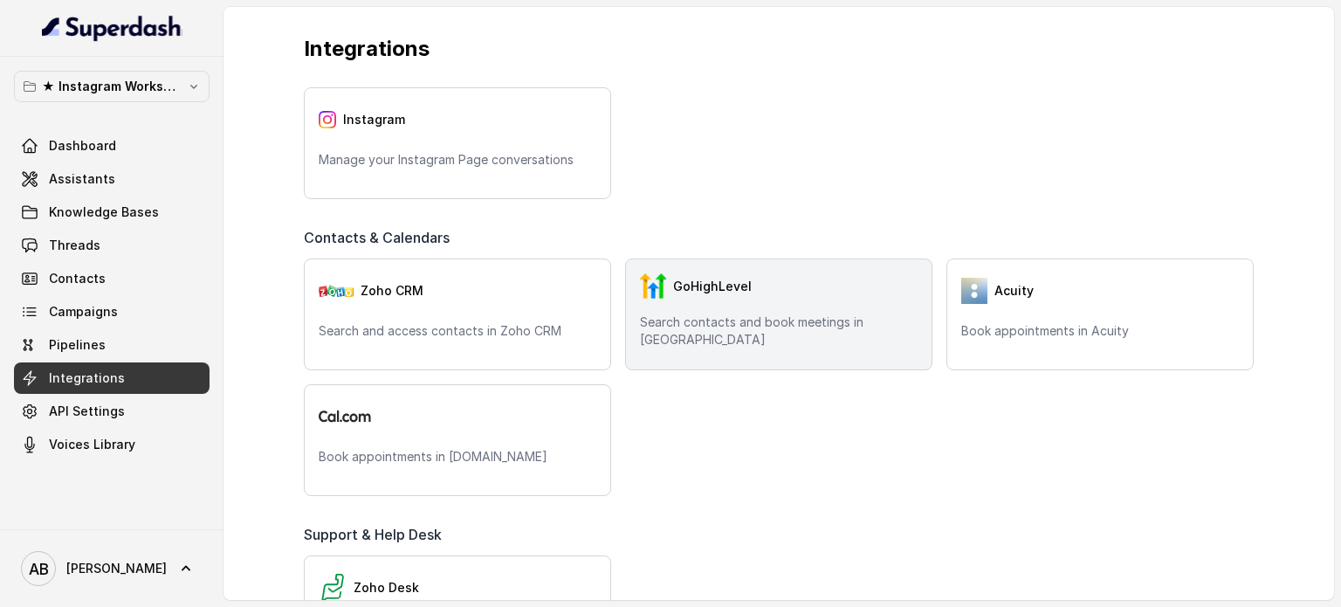
scroll to position [391, 0]
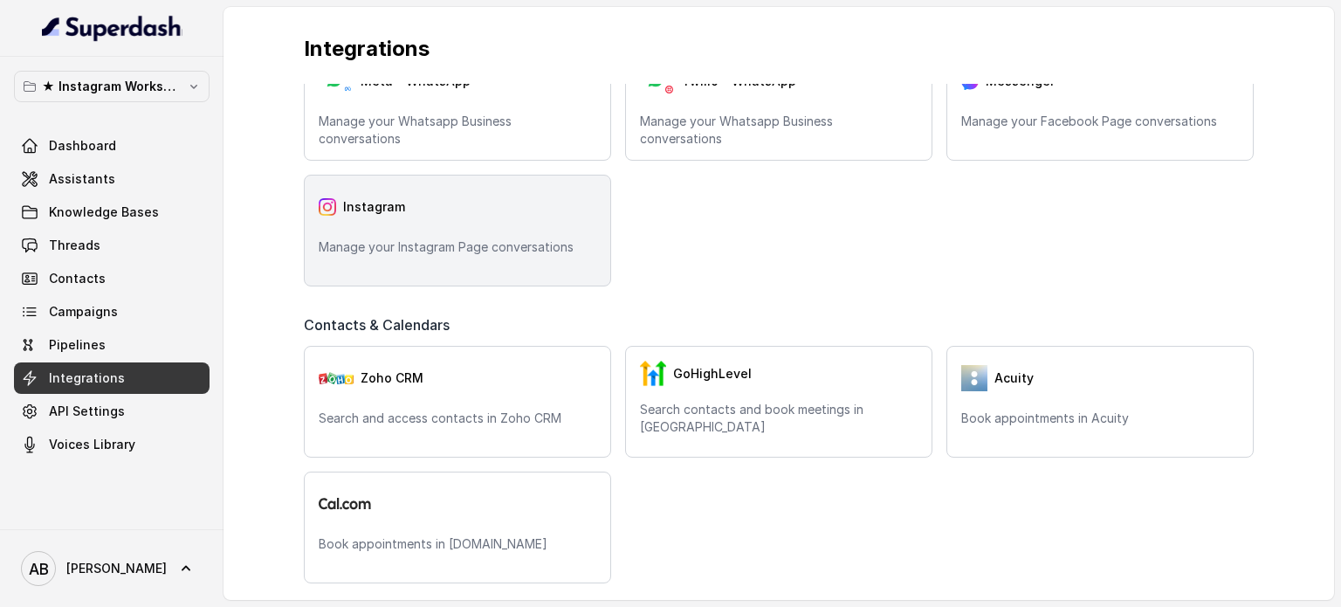
click at [492, 250] on p "Manage your Instagram Page conversations" at bounding box center [458, 246] width 278 height 17
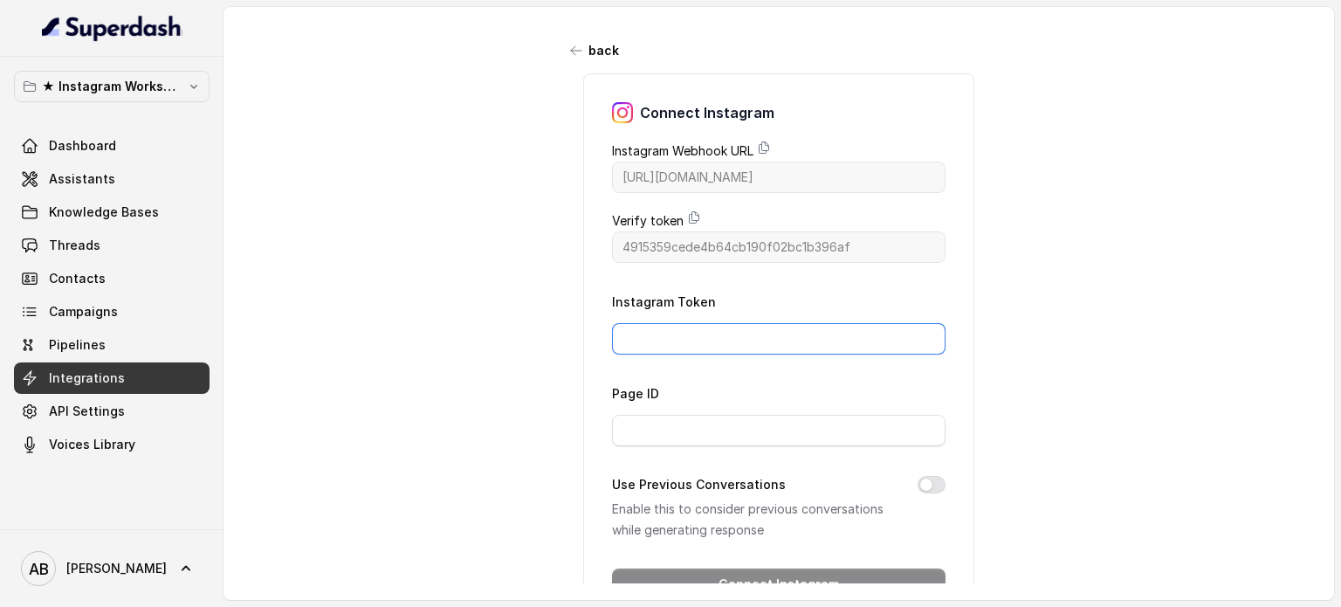
click at [741, 343] on input "Instagram Token" at bounding box center [778, 338] width 333 height 31
paste input "IGAAJSaBOyEpdBZAFNVbXFxV2syME52aWFFT2dVQldpdE1TU3dtSnpwZAnBzLTNXNDZAJcmJwY29ZAa…"
type input "IGAAJSaBOyEpdBZAFNVbXFxV2syME52aWFFT2dVQldpdE1TU3dtSnpwZAnBzLTNXNDZAJcmJwY29ZAa…"
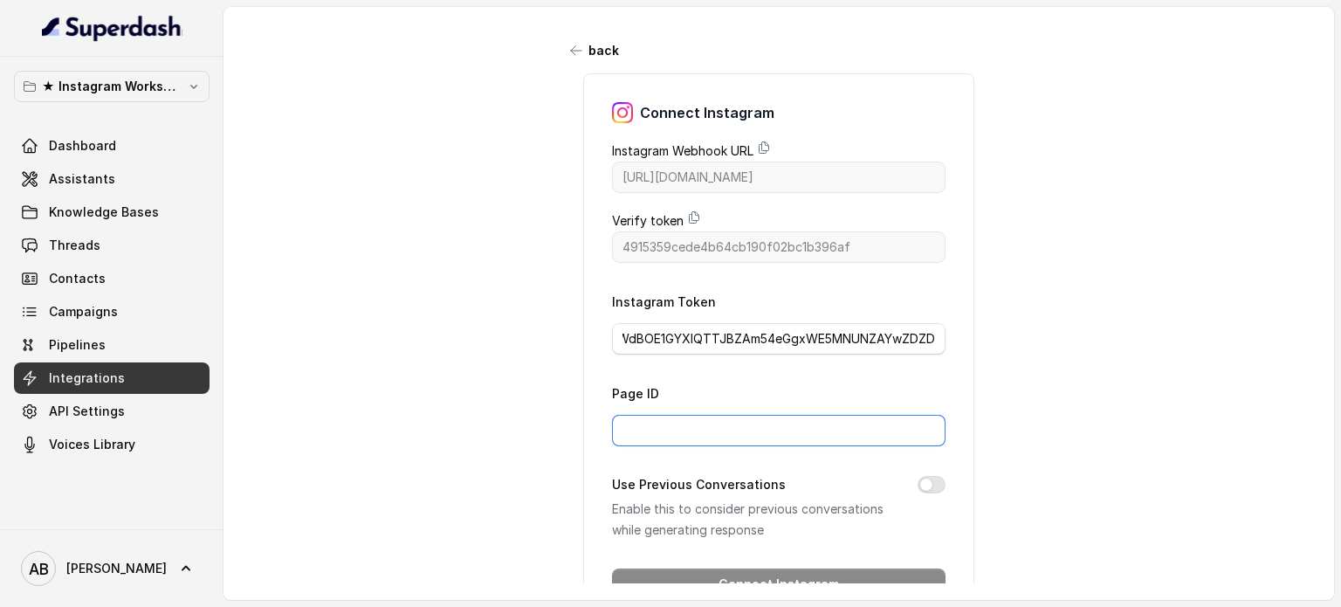
scroll to position [0, 0]
drag, startPoint x: 684, startPoint y: 439, endPoint x: 681, endPoint y: 325, distance: 114.4
click at [685, 440] on input "Page ID" at bounding box center [778, 430] width 333 height 31
paste input "17841403247905498"
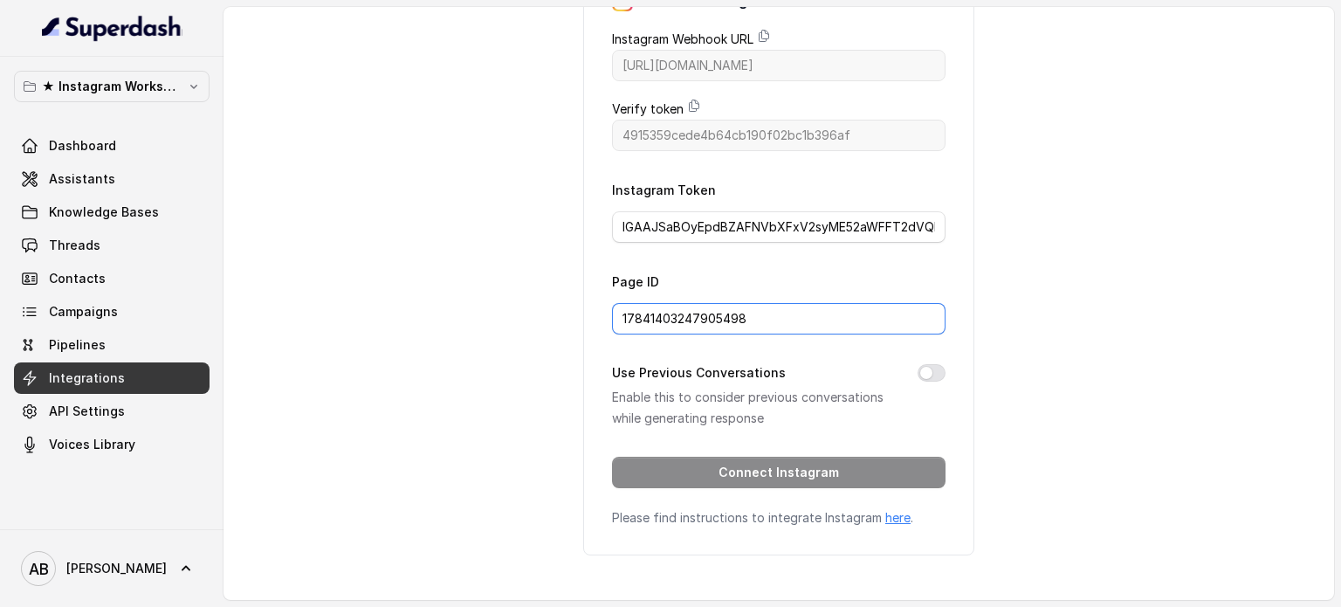
type input "17841403247905498"
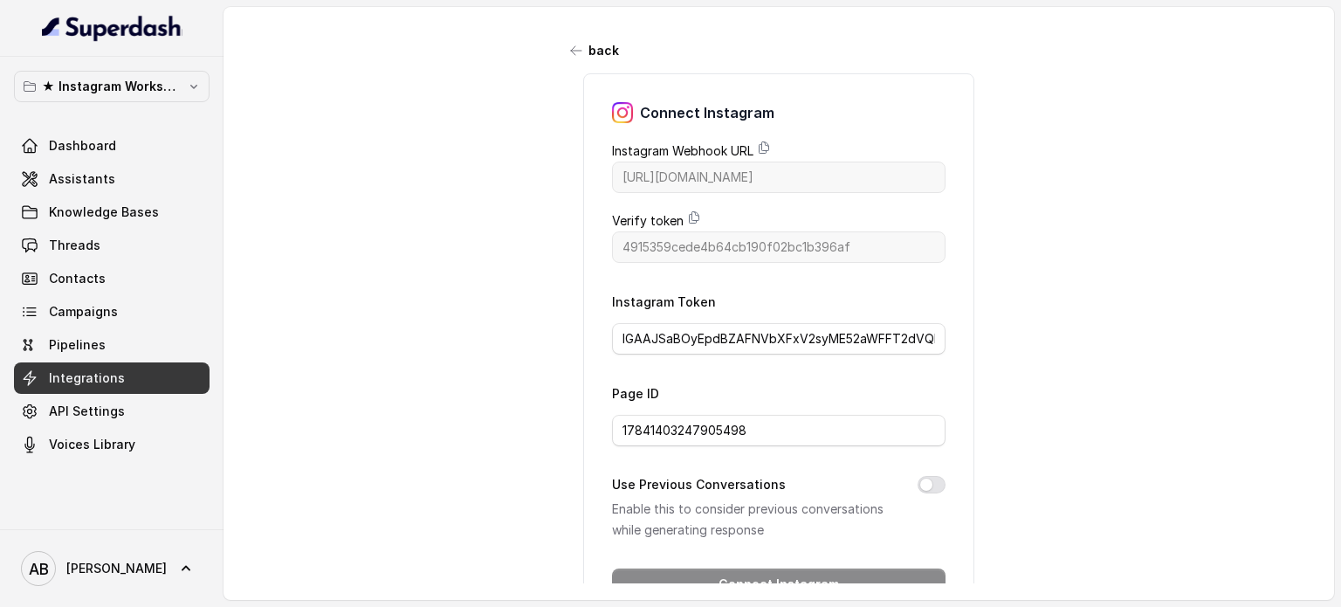
click at [946, 318] on div "Connect Instagram Instagram Webhook URL https://catalystapi.superdashhq.com/api…" at bounding box center [778, 369] width 391 height 593
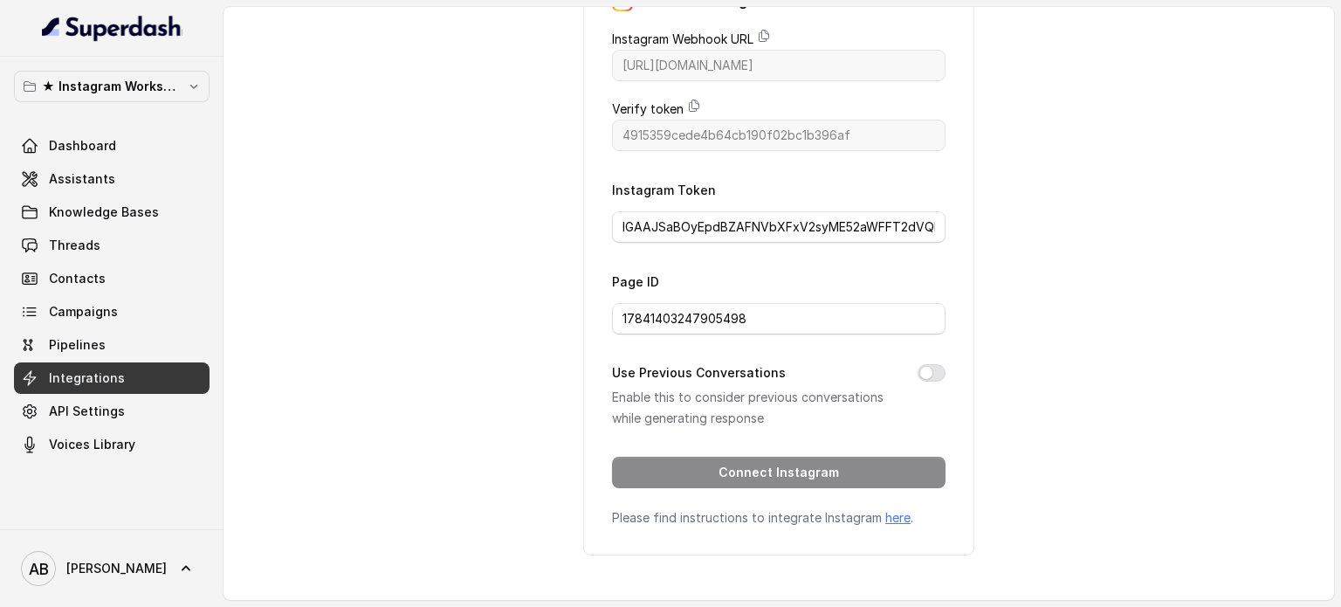
click at [711, 187] on div "Instagram Token IGAAJSaBOyEpdBZAFNVbXFxV2syME52aWFFT2dVQldpdE1TU3dtSnpwZAnBzLTN…" at bounding box center [778, 211] width 333 height 64
click at [697, 211] on input "IGAAJSaBOyEpdBZAFNVbXFxV2syME52aWFFT2dVQldpdE1TU3dtSnpwZAnBzLTNXNDZAJcmJwY29ZAa…" at bounding box center [778, 226] width 333 height 31
drag, startPoint x: 684, startPoint y: 216, endPoint x: 548, endPoint y: 216, distance: 136.2
click at [548, 216] on div "back Connect Instagram Instagram Webhook URL https://catalystapi.superdashhq.co…" at bounding box center [778, 295] width 1110 height 576
click at [901, 225] on input "IGAAJSaBOyEpdBZAFNVbXFxV2syME52aWFFT2dVQldpdE1TU3dtSnpwZAnBzLTNXNDZAJcmJwY29ZAa…" at bounding box center [778, 226] width 333 height 31
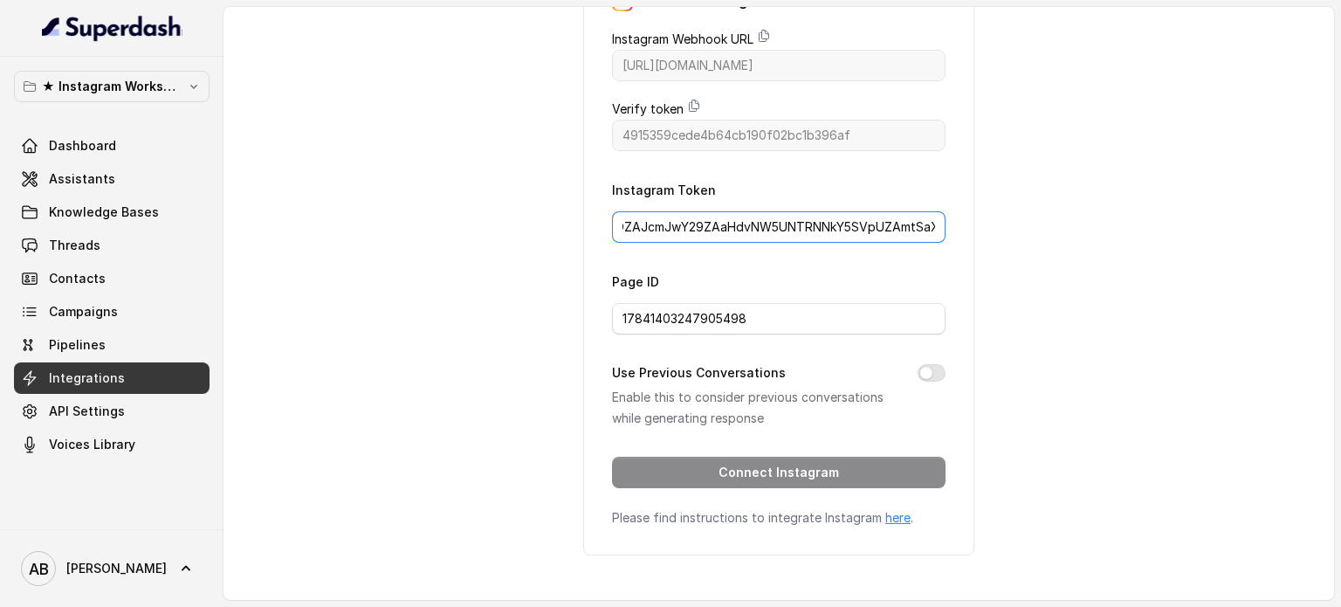
scroll to position [0, 1135]
drag, startPoint x: 883, startPoint y: 222, endPoint x: 1059, endPoint y: 217, distance: 175.5
click at [1037, 218] on div "back Connect Instagram Instagram Webhook URL https://catalystapi.superdashhq.co…" at bounding box center [778, 295] width 1110 height 576
click at [1059, 217] on div "back Connect Instagram Instagram Webhook URL https://catalystapi.superdashhq.co…" at bounding box center [778, 295] width 1110 height 576
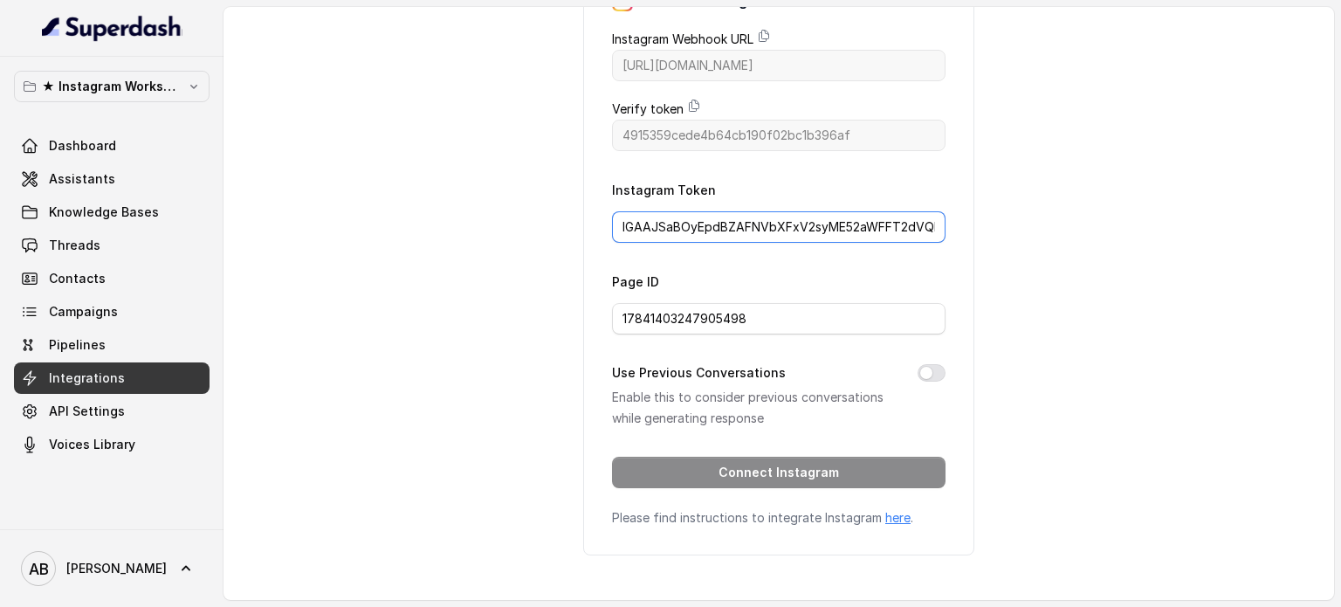
scroll to position [0, 1135]
drag, startPoint x: 967, startPoint y: 215, endPoint x: 1073, endPoint y: 212, distance: 105.6
click at [1073, 212] on div "back Connect Instagram Instagram Webhook URL https://catalystapi.superdashhq.co…" at bounding box center [778, 295] width 1110 height 576
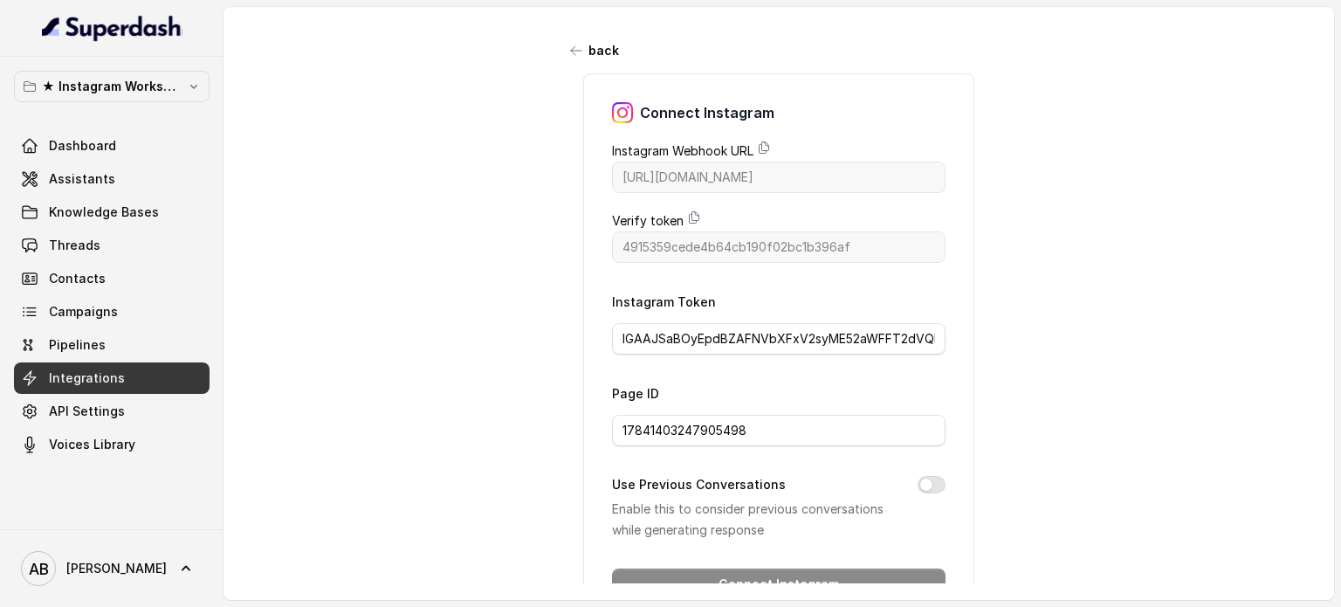
scroll to position [121, 0]
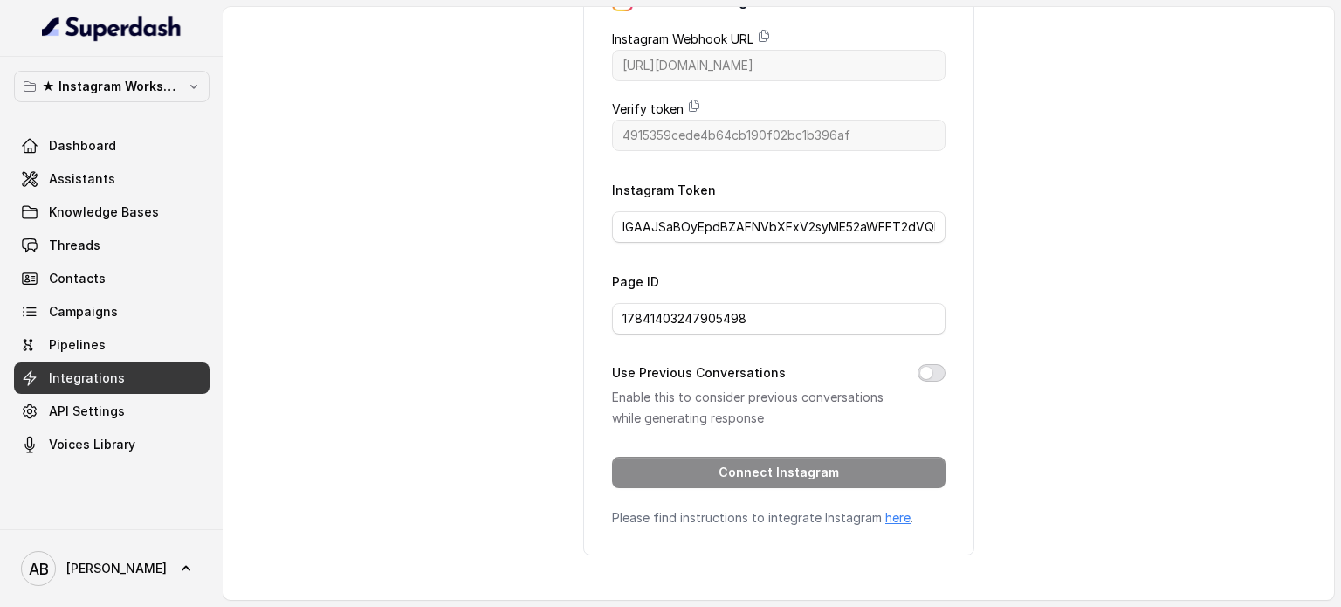
click at [918, 364] on button "Use Previous Conversations" at bounding box center [931, 372] width 28 height 17
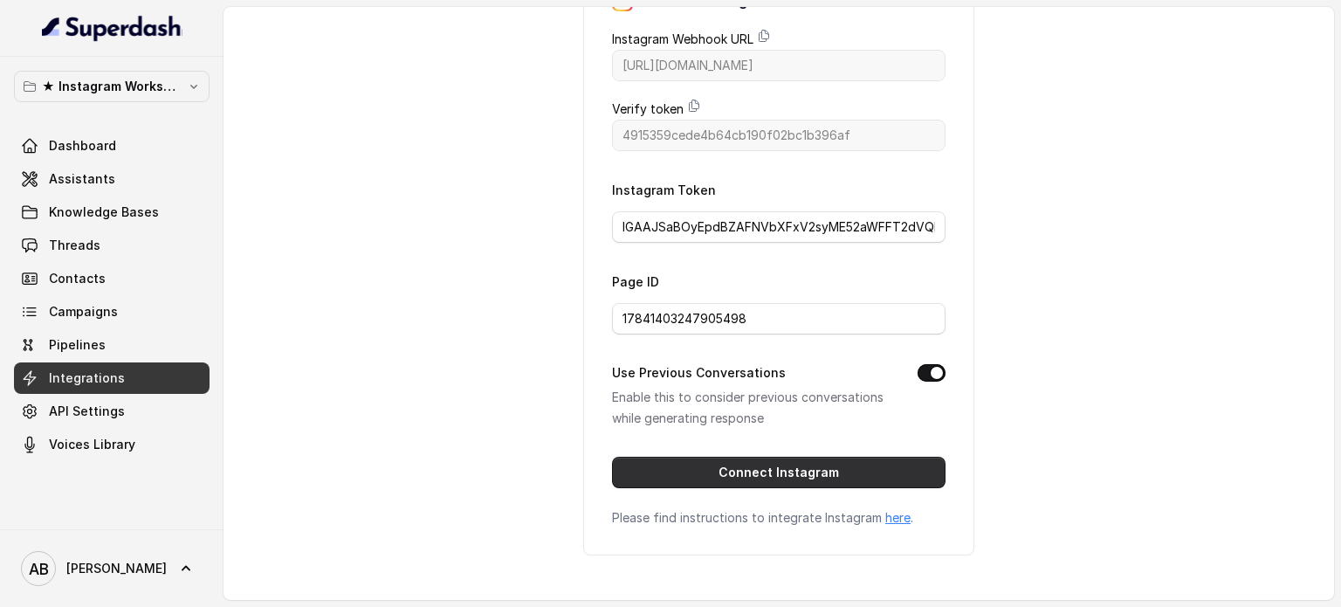
click at [873, 457] on button "Connect Instagram" at bounding box center [778, 471] width 333 height 31
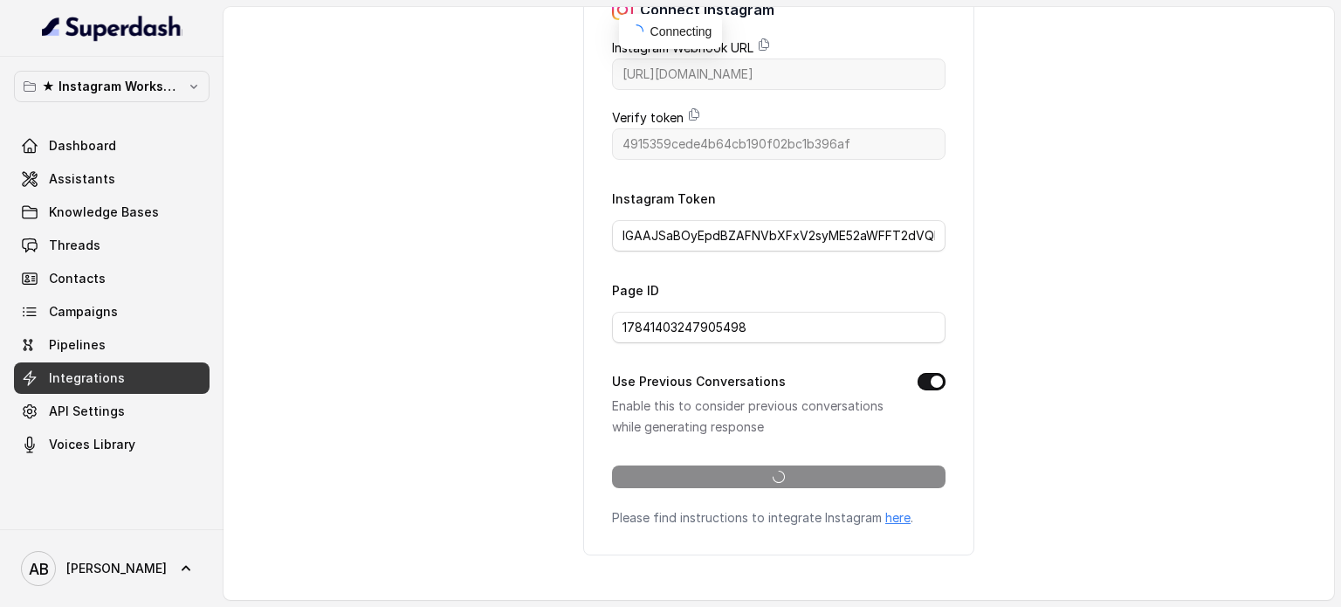
scroll to position [113, 0]
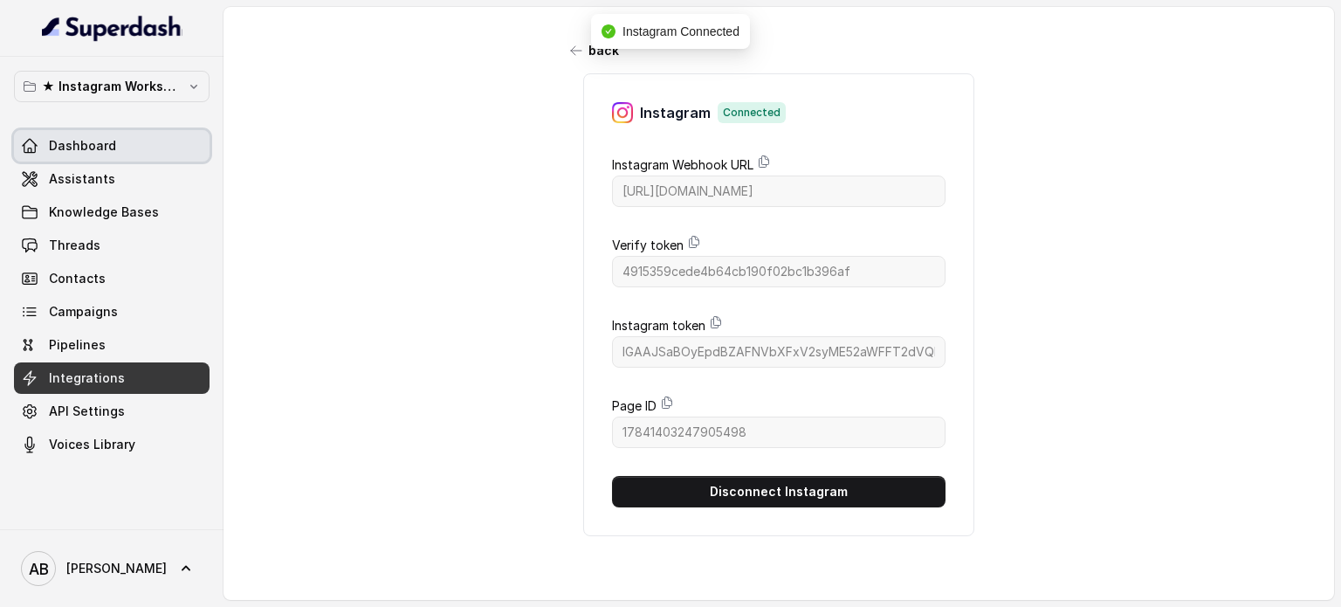
click at [88, 203] on span "Knowledge Bases" at bounding box center [104, 211] width 110 height 17
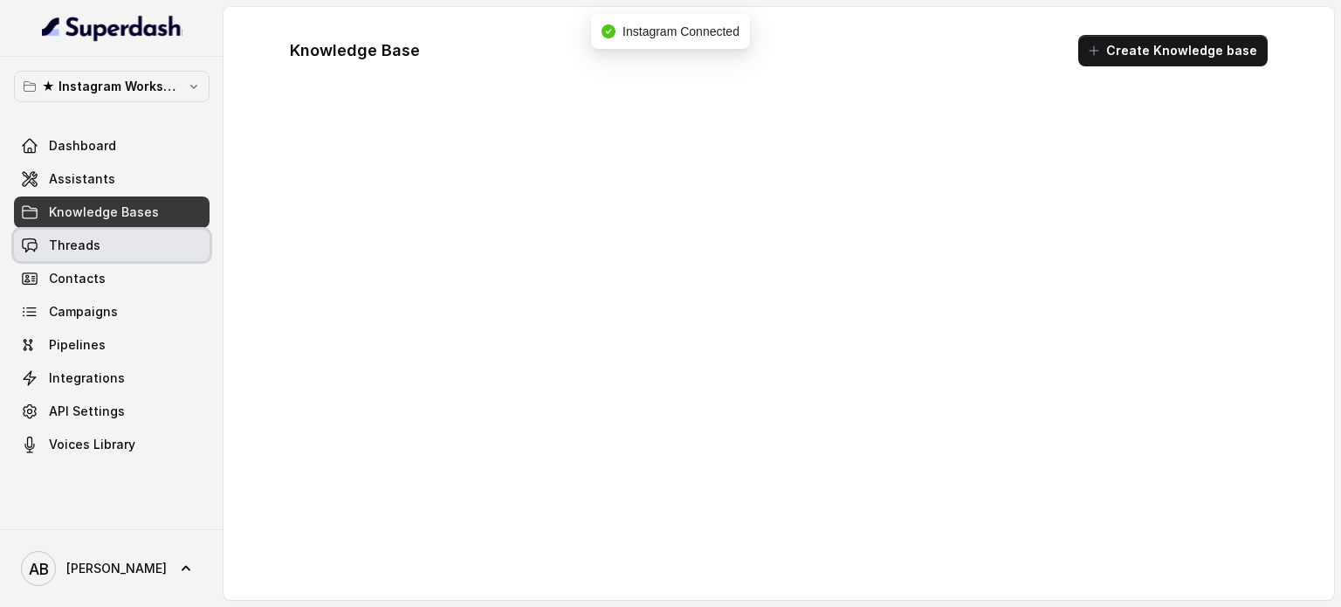
click at [113, 230] on link "Threads" at bounding box center [111, 245] width 195 height 31
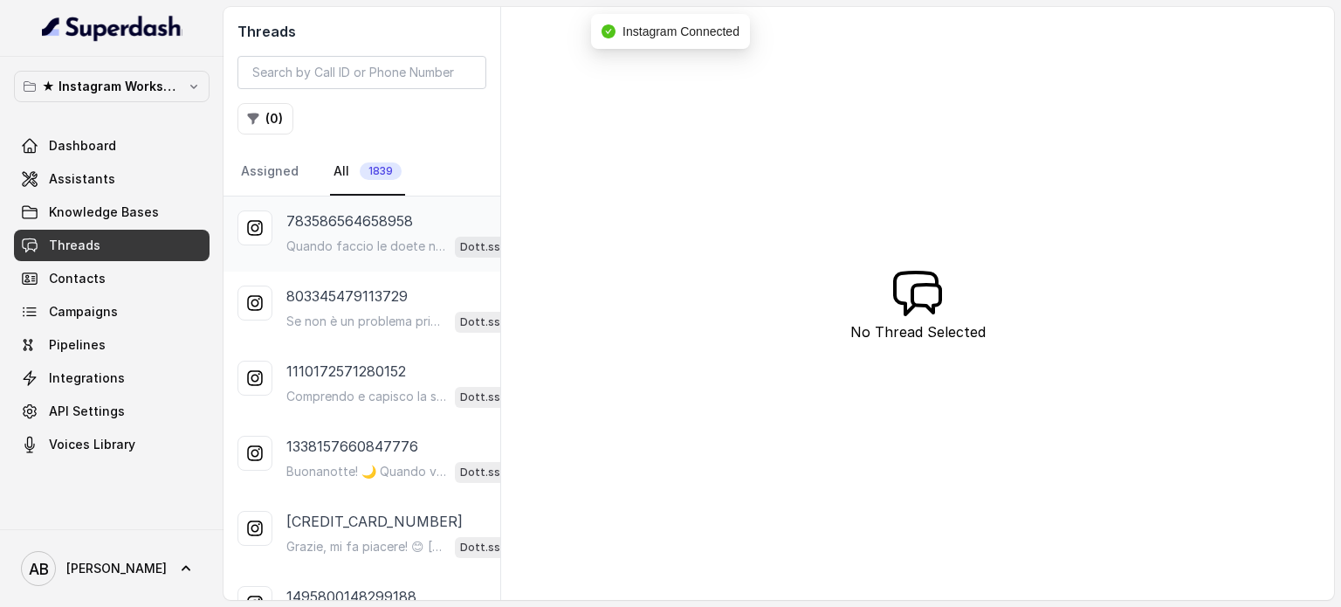
click at [367, 261] on div "783586564658958 Quando faccio le doete non riesco mai a seguirle perfettamente …" at bounding box center [361, 233] width 277 height 75
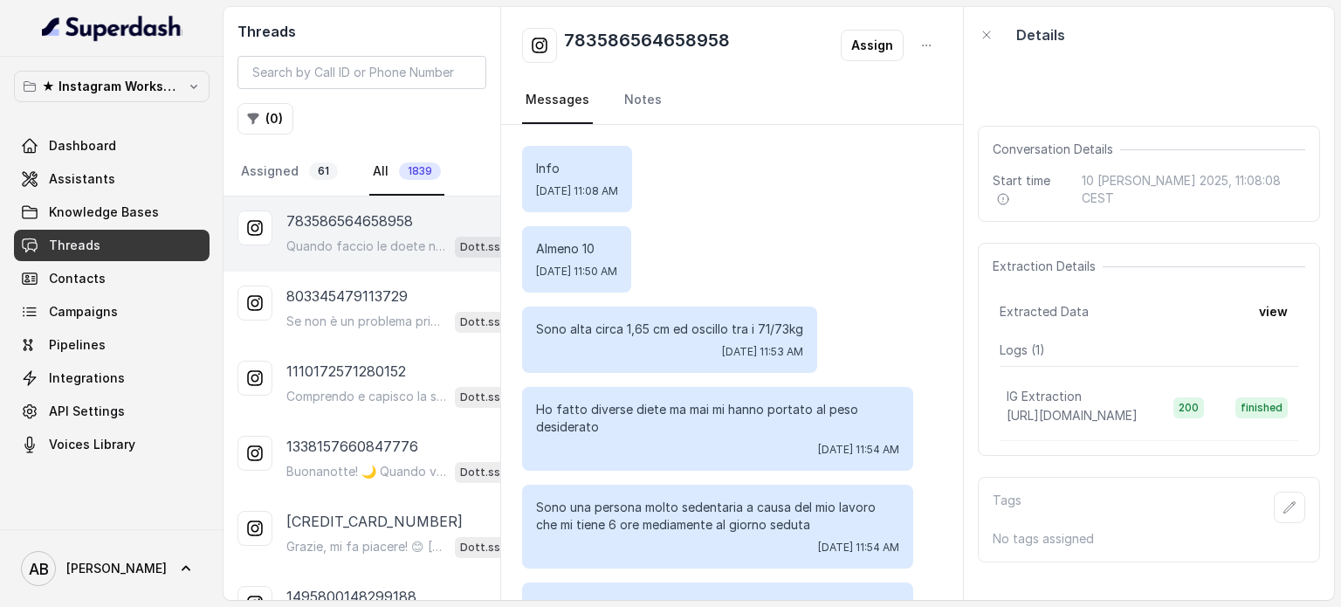
scroll to position [104, 0]
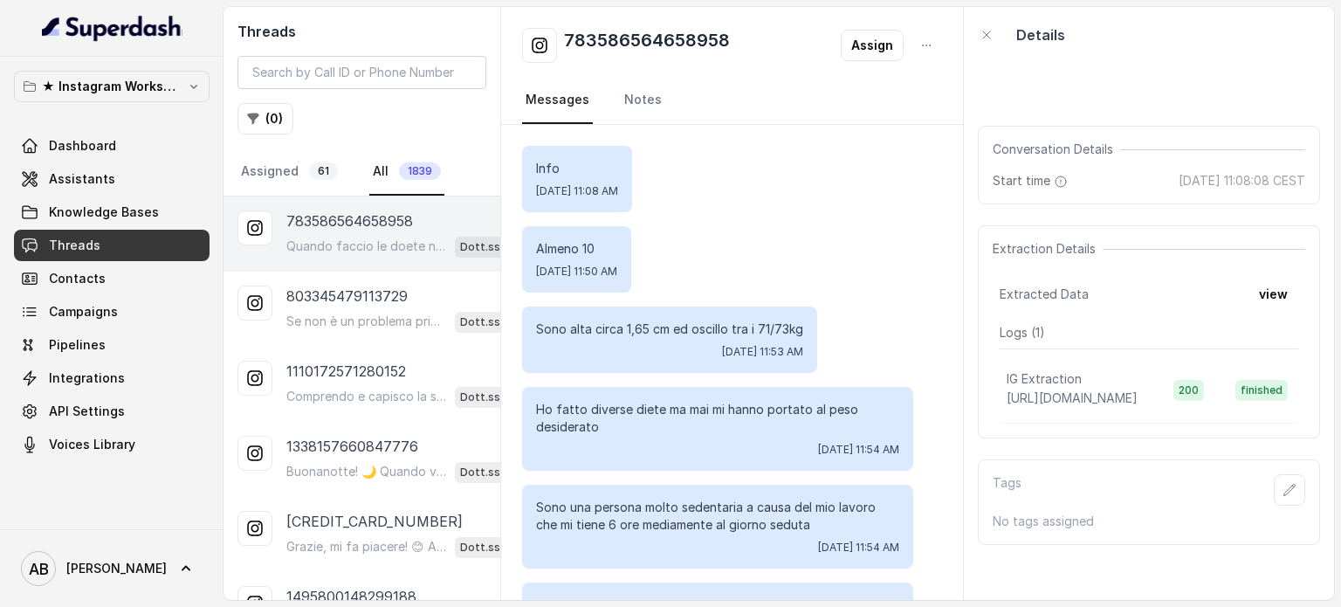
scroll to position [104, 0]
